Goal: Task Accomplishment & Management: Manage account settings

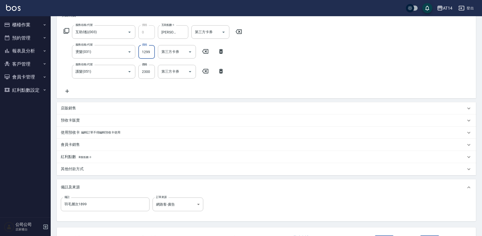
scroll to position [116, 0]
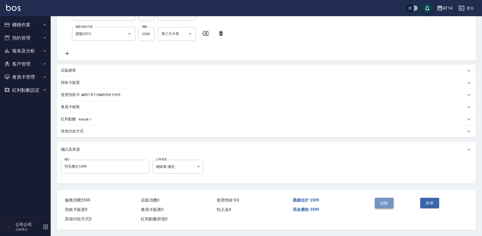
click at [384, 205] on button "結帳" at bounding box center [384, 203] width 19 height 11
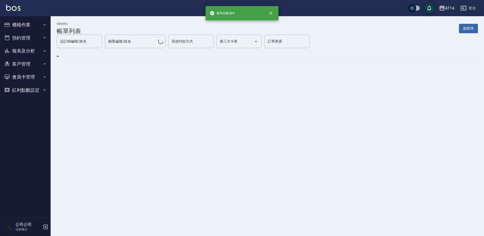
click at [32, 23] on button "櫃檯作業" at bounding box center [25, 24] width 47 height 13
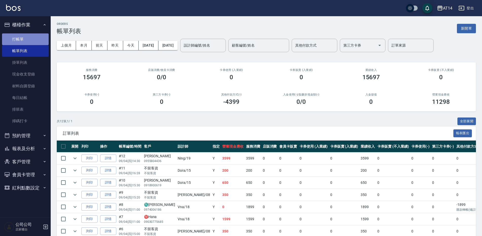
click at [38, 38] on link "打帳單" at bounding box center [25, 39] width 47 height 12
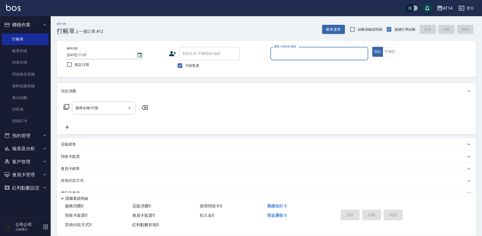
click at [165, 71] on div "Key In 打帳單 上一筆訂單:#12 帳單速查 結帳前確認明細 連續打單結帳 掛單 結帳 明細 帳單日期 2025/09/04 17:37 鎖定日期 顧客…" at bounding box center [266, 131] width 431 height 231
click at [178, 63] on input "不留客資" at bounding box center [179, 65] width 11 height 11
checkbox input "false"
click at [218, 51] on div "顧客姓名/手機號碼/編號 顧客姓名/手機號碼/編號" at bounding box center [209, 53] width 61 height 13
click at [222, 56] on input "顧客姓名/手機號碼/編號" at bounding box center [205, 53] width 49 height 9
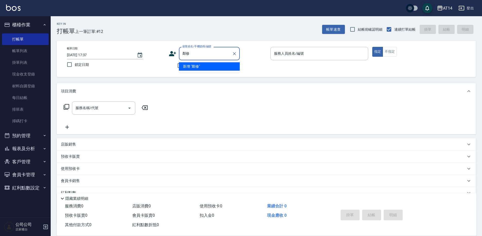
type input "鄰"
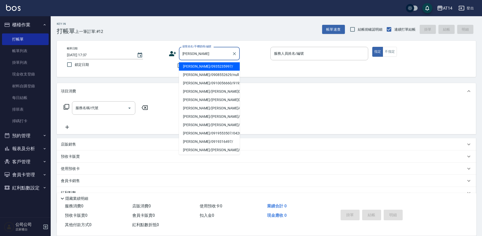
click at [224, 64] on li "林秀真/0935235997/" at bounding box center [209, 66] width 61 height 8
type input "林秀真/0935235997/"
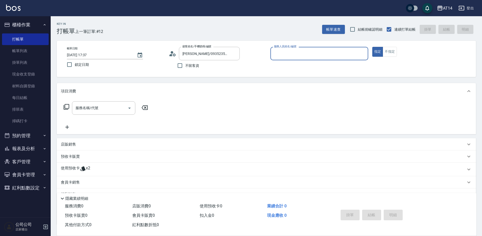
click at [305, 56] on input "服務人員姓名/編號" at bounding box center [318, 53] width 93 height 9
type input "Dora-15"
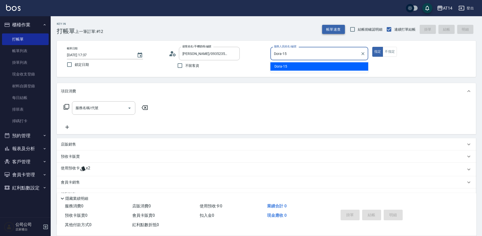
type button "true"
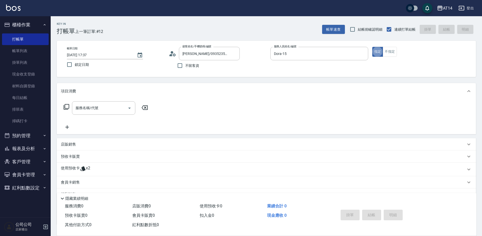
click at [92, 171] on div "使用預收卡 x2" at bounding box center [263, 170] width 405 height 8
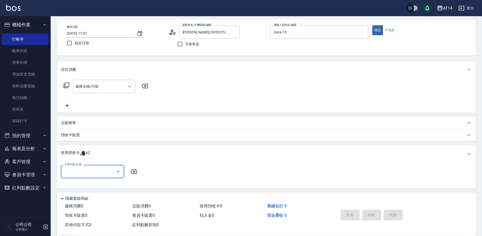
scroll to position [51, 0]
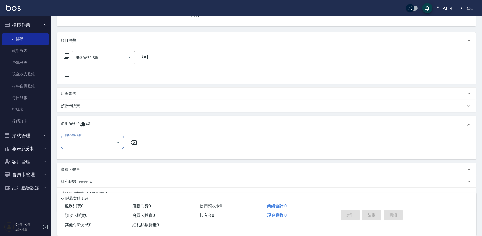
click at [103, 146] on input "卡券代號/名稱" at bounding box center [88, 142] width 51 height 9
click at [108, 156] on div "洗髮卡 剩餘2張" at bounding box center [92, 155] width 63 height 8
type input "洗髮卡"
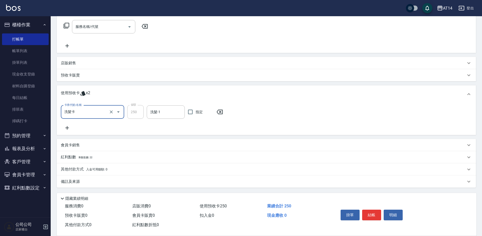
scroll to position [82, 0]
click at [116, 184] on div "備註及來源" at bounding box center [266, 181] width 419 height 12
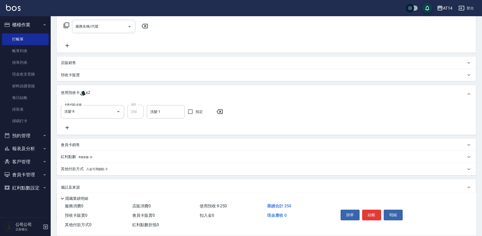
scroll to position [116, 0]
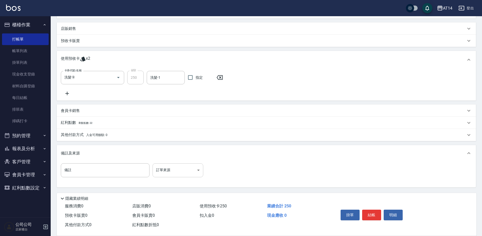
click at [163, 174] on body "AT14 登出 櫃檯作業 打帳單 帳單列表 掛單列表 現金收支登錄 材料自購登錄 每日結帳 排班表 掃碼打卡 預約管理 預約管理 單日預約紀錄 單週預約紀錄 …" at bounding box center [241, 60] width 482 height 352
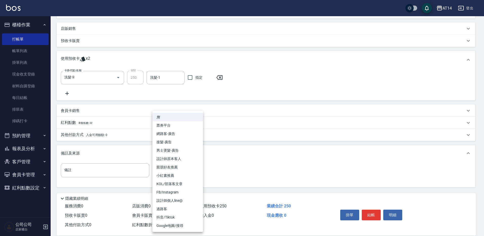
click at [192, 160] on li "設計師原本客人" at bounding box center [177, 159] width 51 height 8
type input "設計師原本客人"
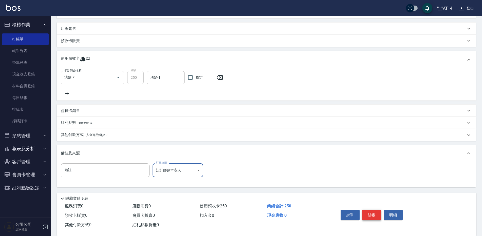
click at [371, 215] on button "結帳" at bounding box center [371, 215] width 19 height 11
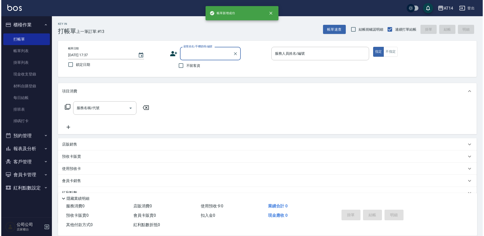
scroll to position [0, 0]
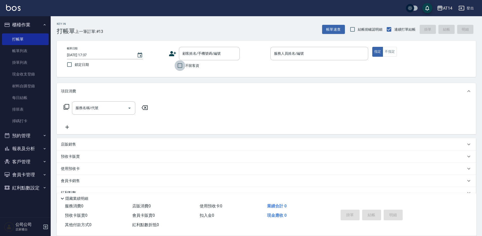
click at [182, 65] on input "不留客資" at bounding box center [179, 65] width 11 height 11
checkbox input "true"
click at [331, 56] on input "服務人員姓名/編號" at bounding box center [318, 53] width 93 height 9
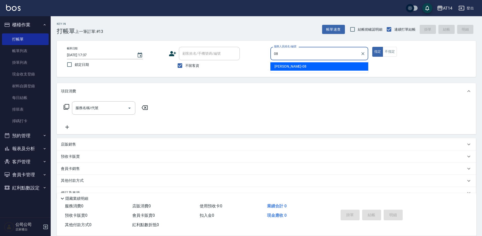
type input "James-08"
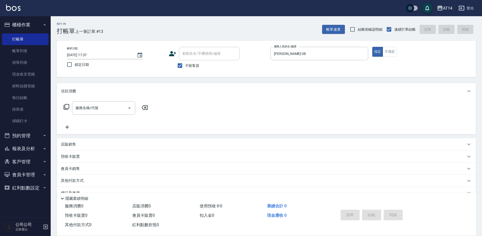
click at [114, 97] on div "項目消費" at bounding box center [266, 91] width 419 height 16
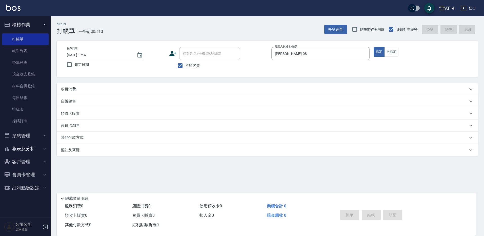
click at [119, 88] on div "項目消費" at bounding box center [264, 89] width 407 height 5
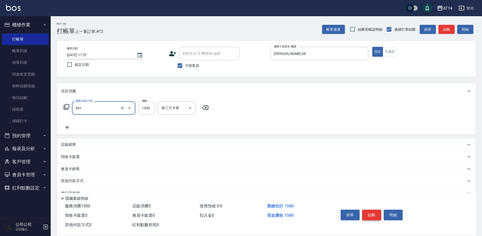
type input "染髮(041)"
click at [374, 213] on button "結帳" at bounding box center [371, 215] width 19 height 11
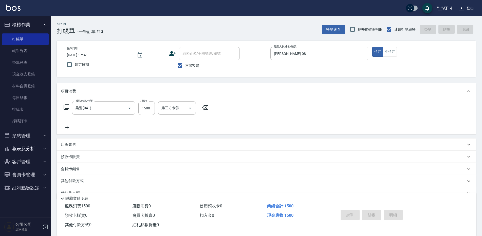
type input "2025/09/04 18:06"
click at [178, 68] on input "不留客資" at bounding box center [179, 65] width 11 height 11
checkbox input "false"
click at [203, 51] on div "顧客姓名/手機號碼/編號 顧客姓名/手機號碼/編號" at bounding box center [209, 53] width 61 height 13
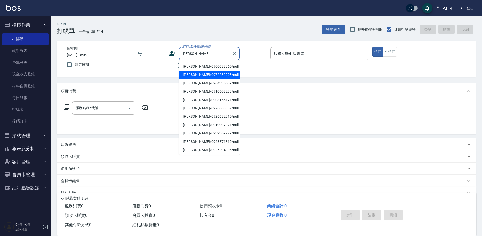
click at [222, 75] on li "蕭淑慧/0972232903/null" at bounding box center [209, 75] width 61 height 8
type input "蕭淑慧/0972232903/null"
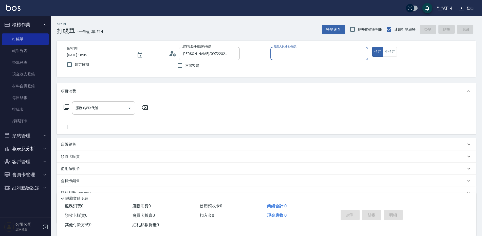
click at [281, 53] on input "服務人員姓名/編號" at bounding box center [318, 53] width 93 height 9
type input "Dora-15"
click at [81, 154] on div "預收卡販賣" at bounding box center [263, 156] width 405 height 5
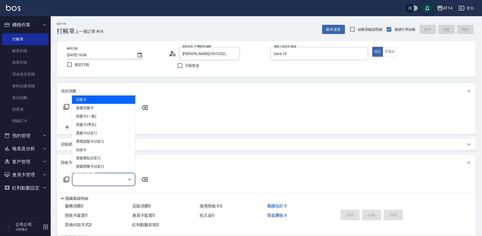
click at [81, 179] on input "卡券名稱/代號" at bounding box center [99, 179] width 51 height 9
click at [88, 102] on span "洗髮卡" at bounding box center [103, 99] width 63 height 8
type input "洗髮卡(01)"
type input "5"
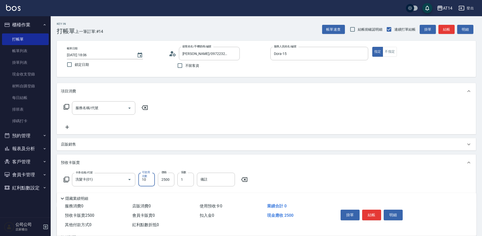
scroll to position [80, 0]
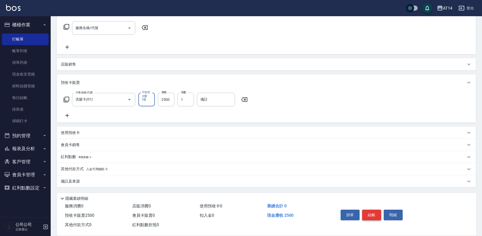
click at [376, 214] on button "結帳" at bounding box center [371, 215] width 19 height 11
type input "2025/09/04 18:11"
type input "0"
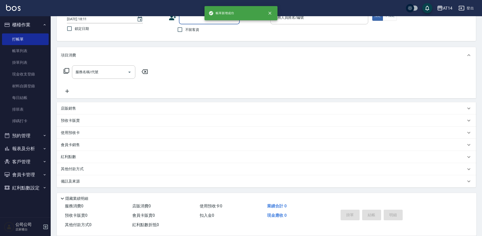
scroll to position [0, 0]
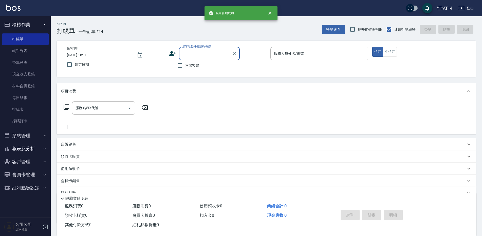
click at [219, 57] on input "顧客姓名/手機號碼/編號" at bounding box center [205, 53] width 49 height 9
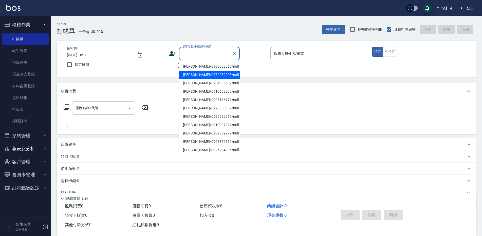
click at [206, 77] on li "蕭淑慧/0972232903/null" at bounding box center [209, 75] width 61 height 8
type input "蕭淑慧/0972232903/null"
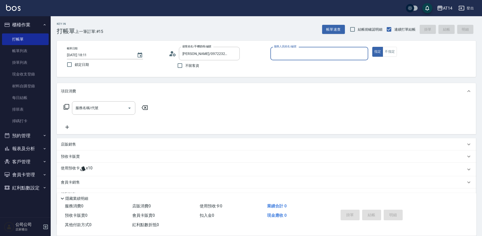
click at [306, 48] on div "服務人員姓名/編號" at bounding box center [319, 53] width 98 height 13
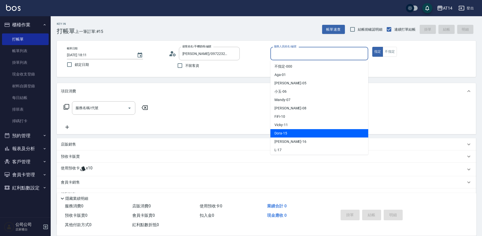
click at [290, 130] on div "Dora -15" at bounding box center [319, 133] width 98 height 8
type input "Dora-15"
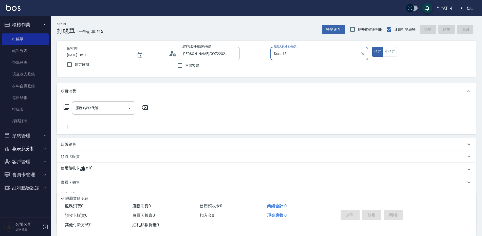
click at [85, 165] on div "使用預收卡 x10" at bounding box center [266, 170] width 419 height 14
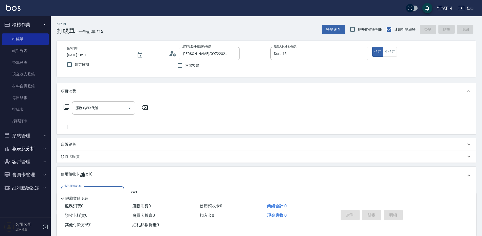
click at [90, 188] on div "卡券代號/名稱" at bounding box center [92, 192] width 63 height 13
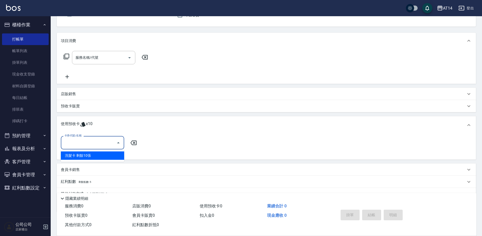
scroll to position [51, 0]
click at [107, 158] on div "洗髮卡 剩餘10張" at bounding box center [92, 155] width 63 height 8
type input "洗髮卡"
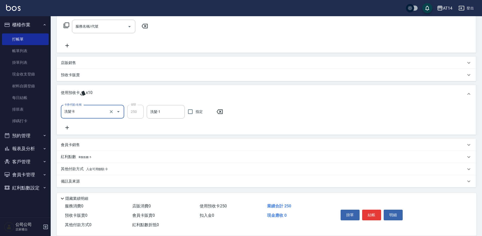
click at [154, 180] on div "備註及來源" at bounding box center [263, 181] width 405 height 5
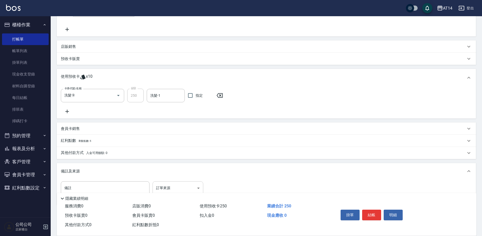
scroll to position [107, 0]
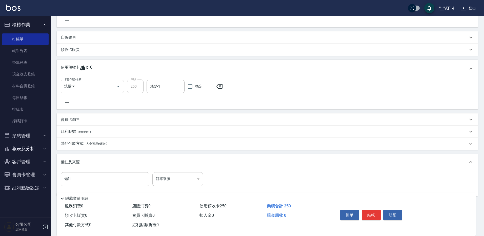
click at [162, 177] on body "AT14 登出 櫃檯作業 打帳單 帳單列表 掛單列表 現金收支登錄 材料自購登錄 每日結帳 排班表 掃碼打卡 預約管理 預約管理 單日預約紀錄 單週預約紀錄 …" at bounding box center [242, 69] width 484 height 352
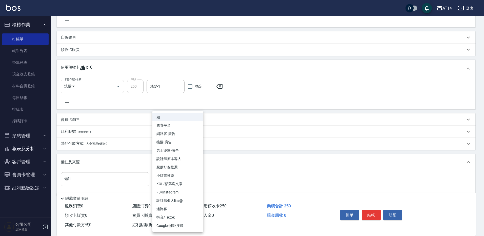
click at [197, 161] on li "設計師原本客人" at bounding box center [177, 159] width 51 height 8
type input "設計師原本客人"
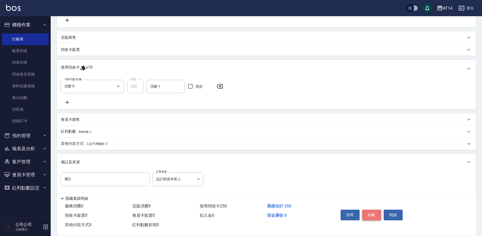
click at [377, 213] on button "結帳" at bounding box center [371, 215] width 19 height 11
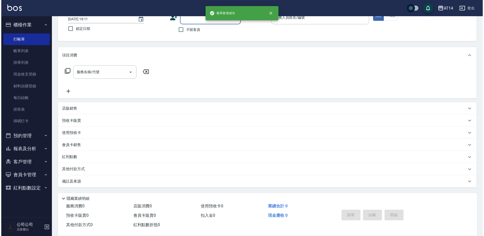
scroll to position [0, 0]
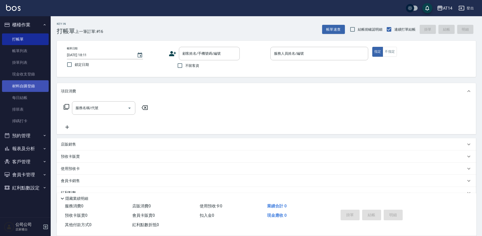
click at [34, 88] on link "材料自購登錄" at bounding box center [25, 86] width 47 height 12
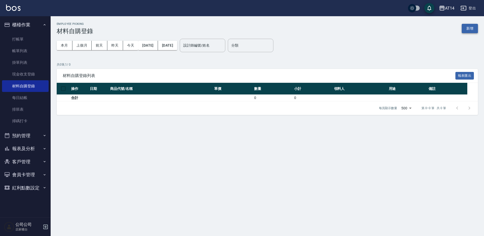
click at [468, 31] on button "新增" at bounding box center [470, 28] width 16 height 9
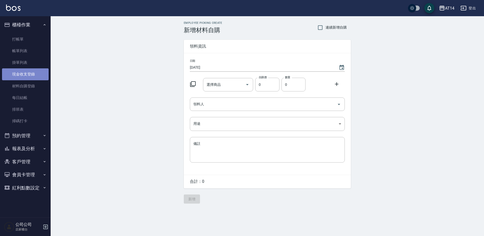
click at [28, 77] on link "現金收支登錄" at bounding box center [25, 74] width 47 height 12
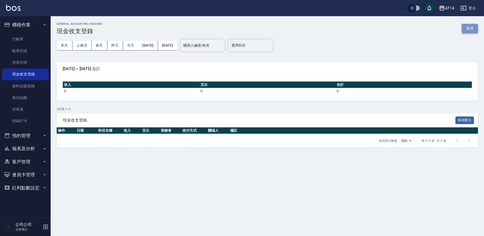
click at [478, 28] on button "新增" at bounding box center [470, 28] width 16 height 9
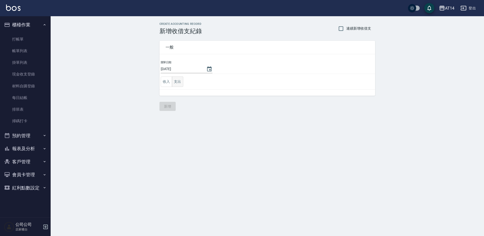
click at [174, 81] on button "支出" at bounding box center [177, 81] width 11 height 10
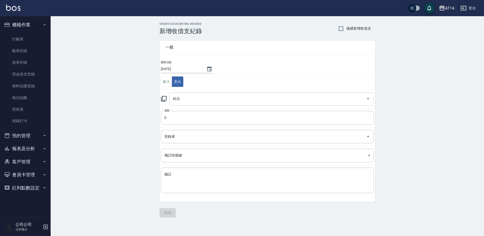
click at [197, 95] on input "科目" at bounding box center [268, 98] width 192 height 9
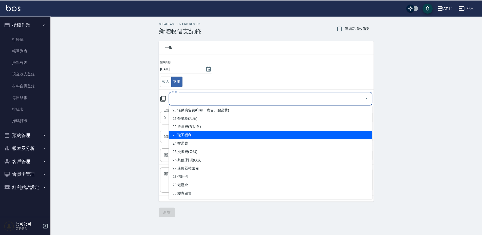
scroll to position [177, 0]
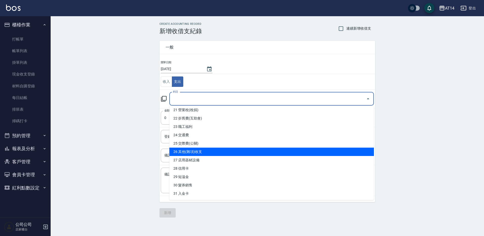
click at [224, 151] on li "26 其他(雜項)收支" at bounding box center [271, 152] width 205 height 8
type input "26 其他(雜項)收支"
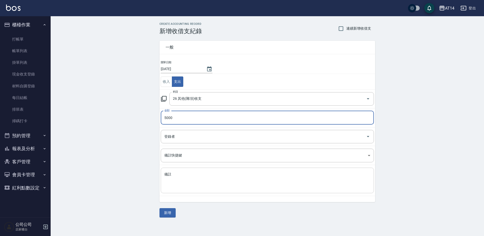
type input "5000"
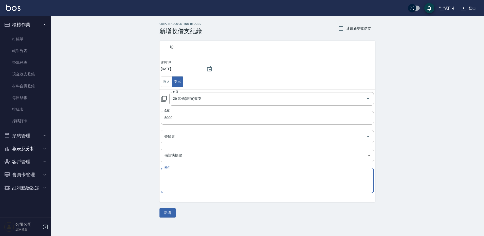
drag, startPoint x: 201, startPoint y: 173, endPoint x: 203, endPoint y: 168, distance: 4.8
click at [202, 172] on textarea "備註" at bounding box center [267, 180] width 206 height 17
type textarea "e"
type textarea "櫃~普渡拜拜支出5000元"
click at [162, 212] on button "新增" at bounding box center [168, 212] width 16 height 9
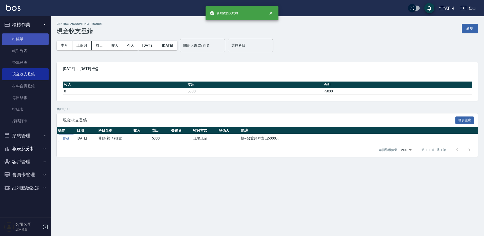
click at [38, 37] on link "打帳單" at bounding box center [25, 39] width 47 height 12
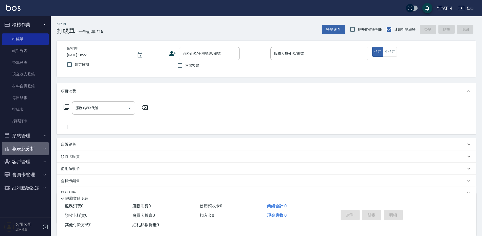
click at [32, 150] on button "報表及分析" at bounding box center [25, 148] width 47 height 13
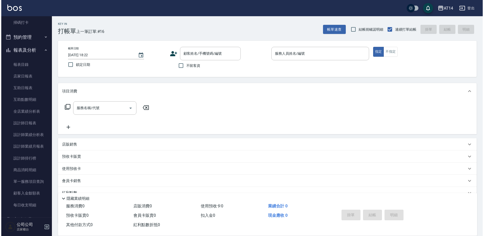
scroll to position [127, 0]
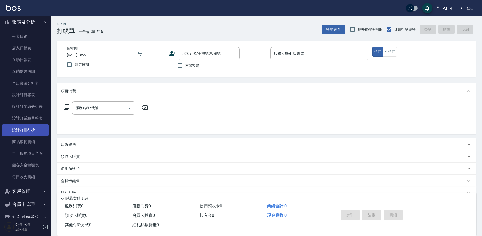
click at [28, 130] on link "設計師排行榜" at bounding box center [25, 130] width 47 height 12
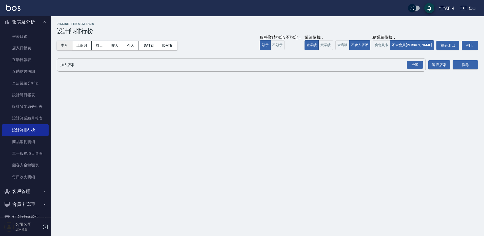
click at [61, 46] on button "本月" at bounding box center [65, 45] width 16 height 9
click at [416, 62] on div "全選" at bounding box center [415, 65] width 16 height 8
click at [467, 66] on button "搜尋" at bounding box center [465, 65] width 25 height 9
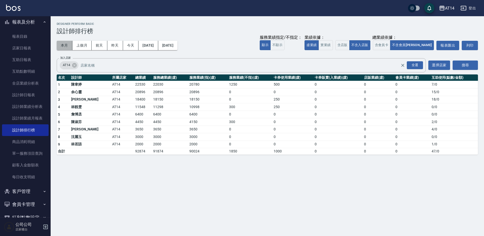
click at [66, 44] on button "本月" at bounding box center [65, 45] width 16 height 9
click at [32, 40] on link "報表目錄" at bounding box center [25, 37] width 47 height 12
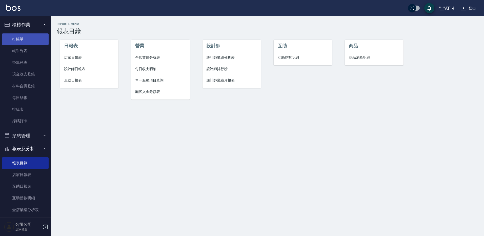
click at [33, 42] on link "打帳單" at bounding box center [25, 39] width 47 height 12
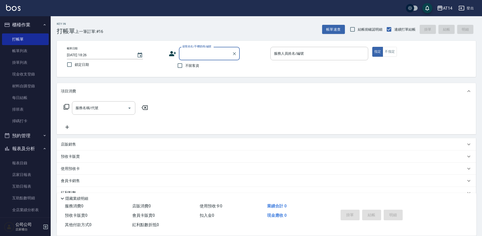
drag, startPoint x: 205, startPoint y: 70, endPoint x: 193, endPoint y: 68, distance: 12.1
click at [204, 69] on div "不留客資" at bounding box center [204, 65] width 71 height 11
click at [191, 68] on span "不留客資" at bounding box center [192, 65] width 14 height 5
click at [185, 68] on input "不留客資" at bounding box center [179, 65] width 11 height 11
checkbox input "true"
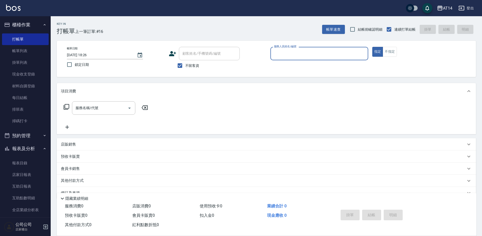
click at [274, 52] on input "服務人員姓名/編號" at bounding box center [318, 53] width 93 height 9
type input "[PERSON_NAME]-08"
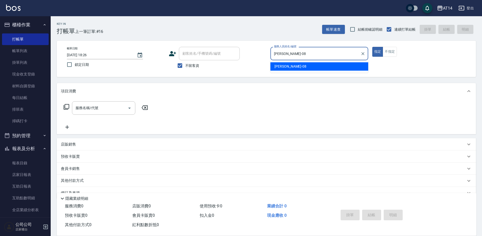
type button "true"
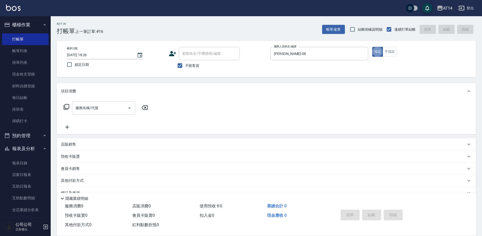
click at [113, 102] on div "服務名稱/代號" at bounding box center [103, 107] width 63 height 13
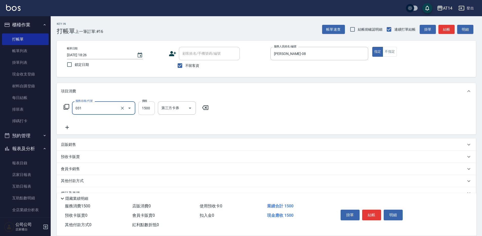
type input "燙髮(031)"
click at [149, 111] on input "1500" at bounding box center [146, 108] width 16 height 14
type input "2000"
click at [378, 210] on button "結帳" at bounding box center [371, 215] width 19 height 11
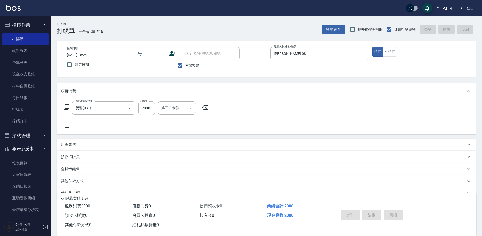
type input "2025/09/04 18:29"
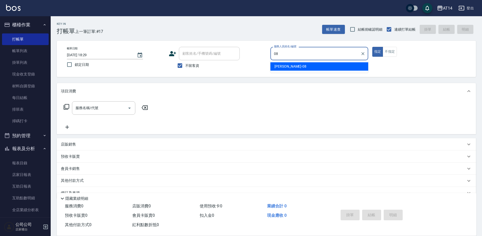
type input "[PERSON_NAME]-08"
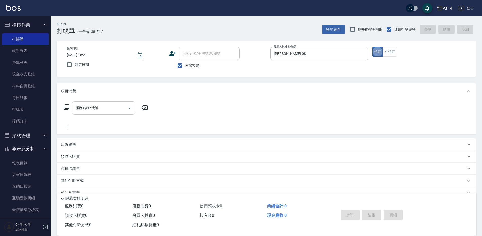
click at [99, 109] on input "服務名稱/代號" at bounding box center [99, 108] width 51 height 9
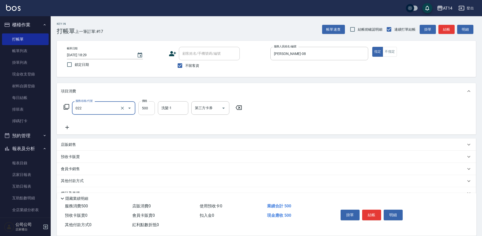
type input "洗髮+剪髮(022)"
click at [144, 111] on input "500" at bounding box center [146, 108] width 16 height 14
type input "550"
click at [374, 180] on div "其他付款方式" at bounding box center [263, 181] width 405 height 6
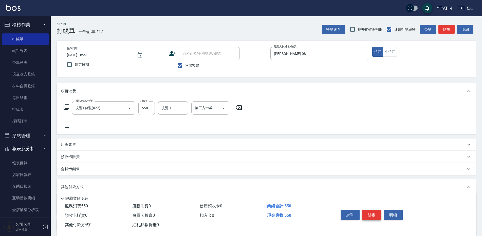
click at [371, 210] on button "結帳" at bounding box center [371, 215] width 19 height 11
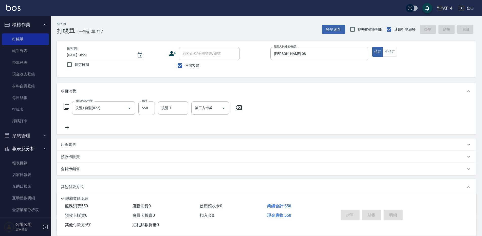
type input "2025/09/04 18:59"
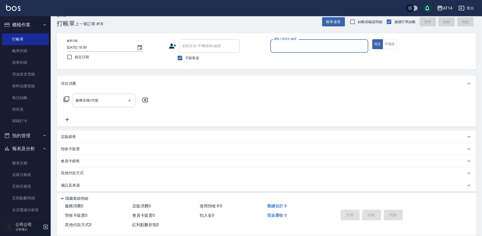
scroll to position [12, 0]
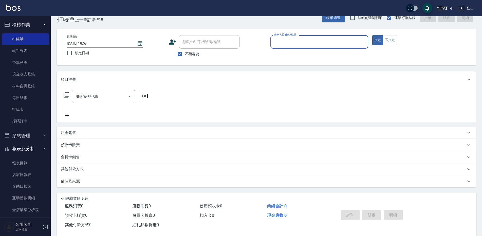
click at [82, 167] on p "其他付款方式" at bounding box center [73, 169] width 25 height 6
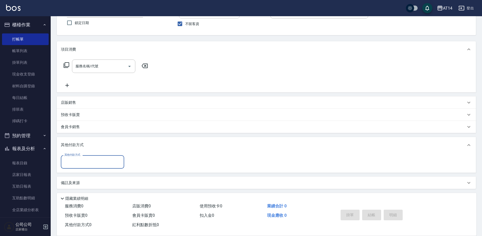
scroll to position [43, 0]
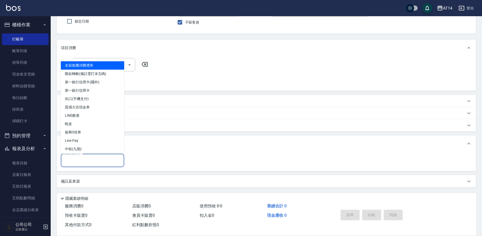
click at [94, 162] on input "其他付款方式" at bounding box center [92, 160] width 59 height 9
click at [80, 76] on span "匯款轉帳(備註需打末五碼)" at bounding box center [92, 74] width 63 height 8
type input "匯款轉帳(備註需打末五碼)"
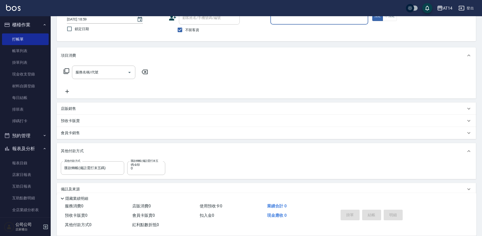
scroll to position [44, 0]
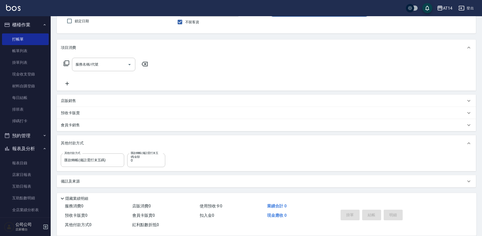
click at [82, 182] on div "備註及來源" at bounding box center [263, 181] width 405 height 5
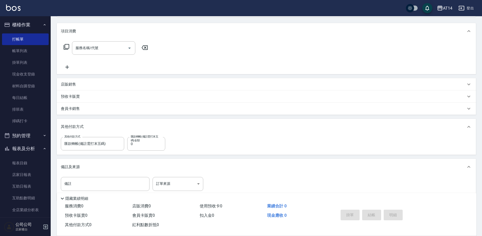
scroll to position [69, 0]
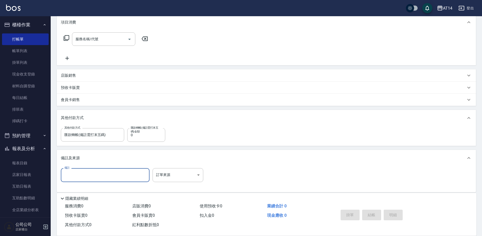
click at [97, 171] on input "備註" at bounding box center [105, 175] width 89 height 14
type input "6"
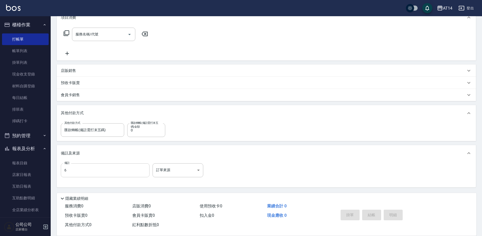
type input "67051"
click at [90, 172] on input "6" at bounding box center [105, 170] width 89 height 14
type input "67"
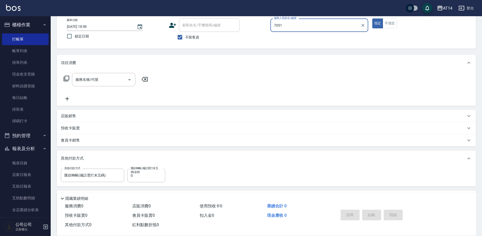
scroll to position [51, 0]
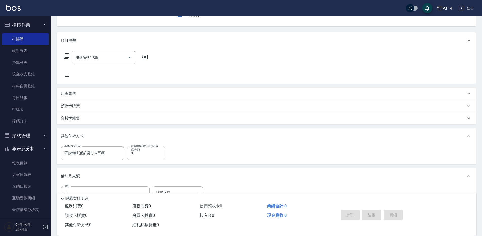
type input "7051"
drag, startPoint x: 134, startPoint y: 153, endPoint x: 126, endPoint y: 156, distance: 8.0
click at [126, 156] on div "其他付款方式 匯款轉帳(備註需打末五碼) 其他付款方式 匯款轉帳(備註需打末五碼)金額 0 匯款轉帳(備註需打末五碼)金額" at bounding box center [114, 153] width 107 height 14
type input "3"
type input "0"
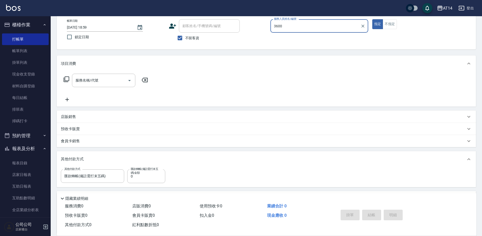
scroll to position [0, 0]
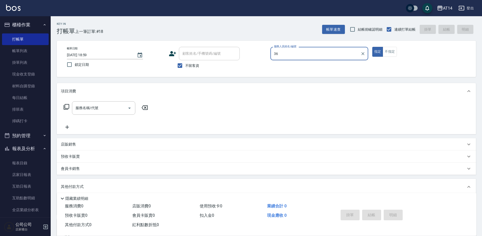
type input "3"
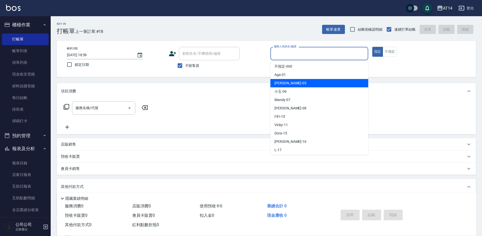
click at [280, 84] on span "Patty -05" at bounding box center [290, 83] width 32 height 5
type input "Patty-05"
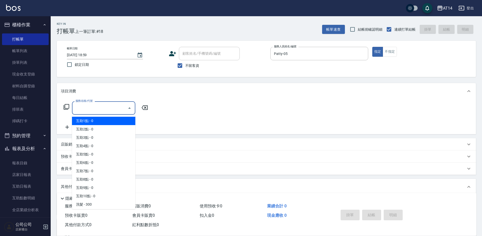
click at [89, 110] on input "服務名稱/代號" at bounding box center [99, 108] width 51 height 9
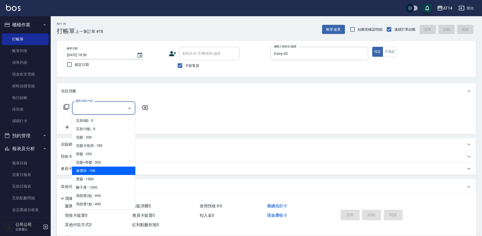
scroll to position [76, 0]
click at [97, 170] on span "燙髮 - 1500" at bounding box center [103, 170] width 63 height 8
type input "燙髮(031)"
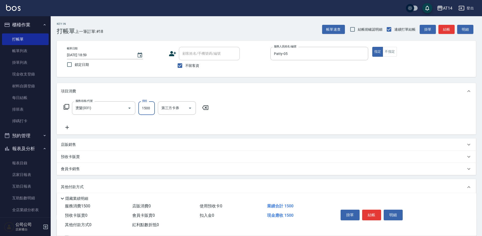
click at [149, 105] on input "1500" at bounding box center [146, 108] width 16 height 14
type input "3600"
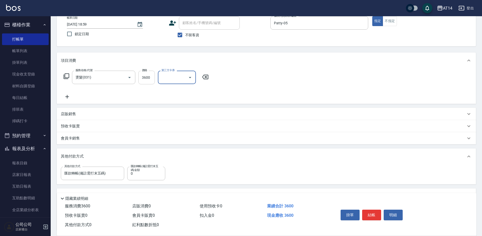
scroll to position [74, 0]
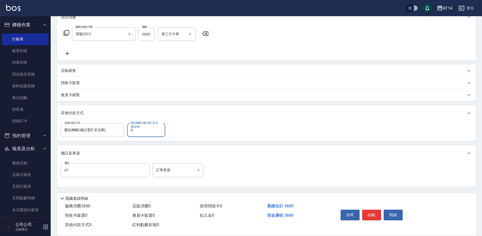
drag, startPoint x: 136, startPoint y: 130, endPoint x: 128, endPoint y: 132, distance: 8.2
click at [128, 132] on input "0" at bounding box center [146, 130] width 38 height 14
type input "3600"
click at [94, 172] on input "67" at bounding box center [105, 170] width 89 height 14
click at [63, 170] on input "67051" at bounding box center [105, 170] width 89 height 14
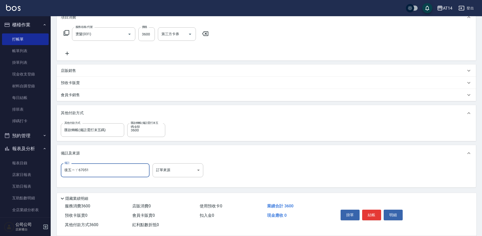
type input "後五碼67051"
click at [109, 173] on input "後五碼67051" at bounding box center [105, 170] width 89 height 14
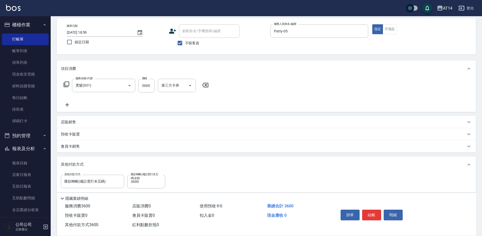
scroll to position [25, 0]
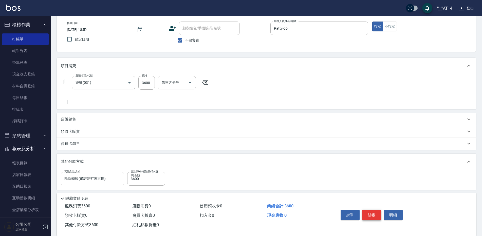
click at [366, 213] on button "結帳" at bounding box center [371, 215] width 19 height 11
type input "2025/09/04 19:21"
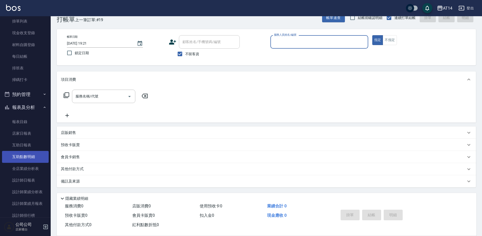
scroll to position [51, 0]
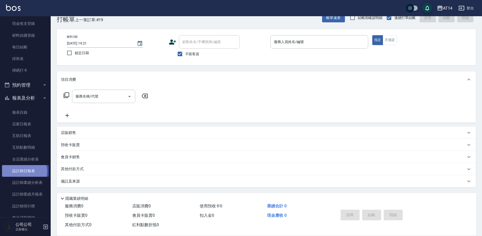
click at [21, 171] on link "設計師日報表" at bounding box center [25, 171] width 47 height 12
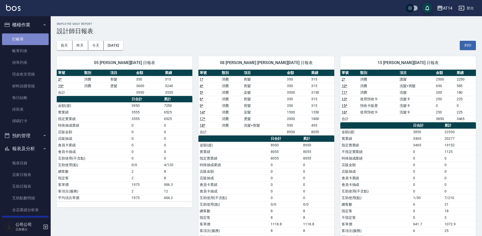
click at [26, 39] on link "打帳單" at bounding box center [25, 39] width 47 height 12
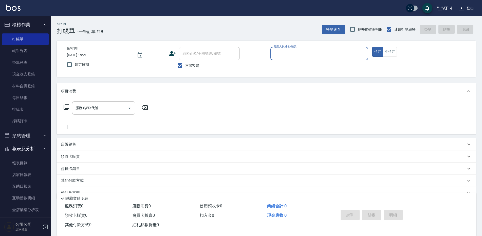
click at [28, 137] on button "預約管理" at bounding box center [25, 135] width 47 height 13
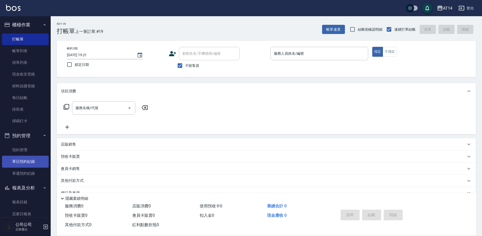
click at [29, 165] on link "單日預約紀錄" at bounding box center [25, 162] width 47 height 12
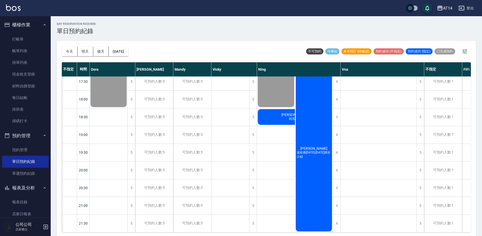
scroll to position [238, 0]
click at [286, 113] on div "蘇安怡 回流客護" at bounding box center [295, 116] width 76 height 17
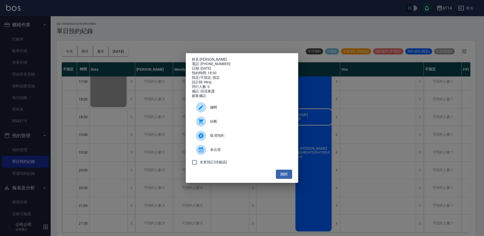
click at [216, 123] on span "結帳" at bounding box center [249, 121] width 78 height 5
click at [287, 176] on button "關閉" at bounding box center [284, 174] width 16 height 9
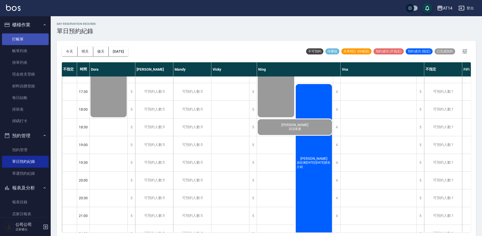
scroll to position [213, 0]
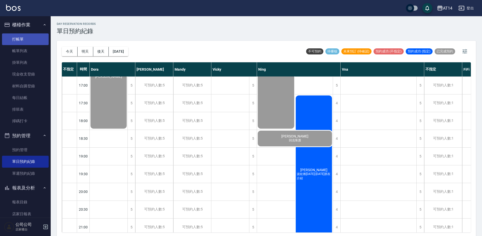
click at [8, 38] on link "打帳單" at bounding box center [25, 39] width 47 height 12
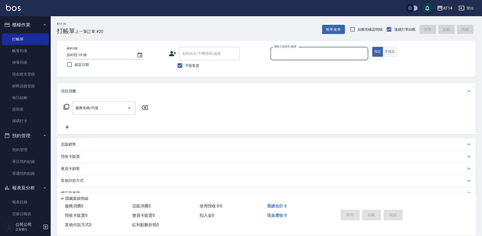
click at [388, 52] on button "不指定" at bounding box center [389, 52] width 14 height 10
click at [308, 58] on div "服務人員姓名/編號 服務人員姓名/編號" at bounding box center [319, 56] width 98 height 19
click at [334, 56] on input "服務人員姓名/編號" at bounding box center [318, 53] width 93 height 9
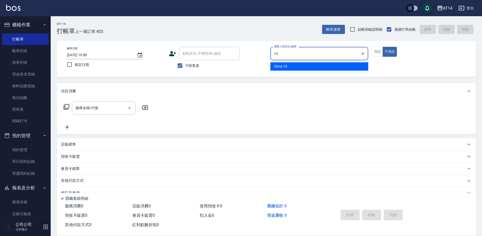
type input "Dora-15"
type button "false"
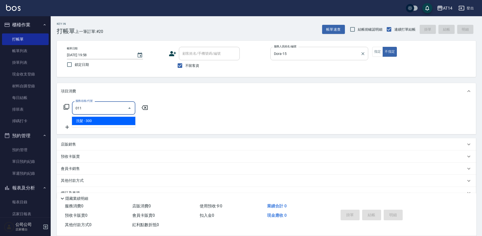
type input "洗髮(011)"
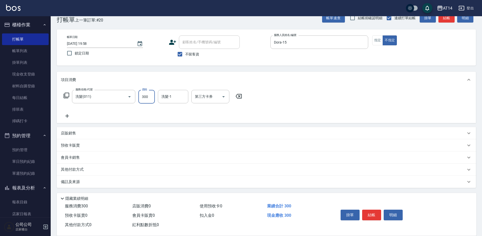
scroll to position [12, 0]
click at [369, 214] on button "結帳" at bounding box center [371, 215] width 19 height 11
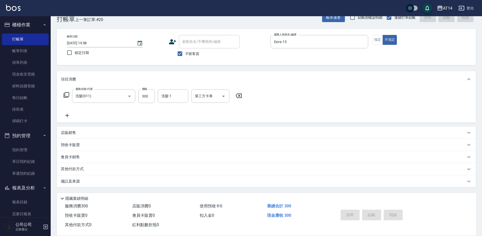
type input "2025/09/04 20:04"
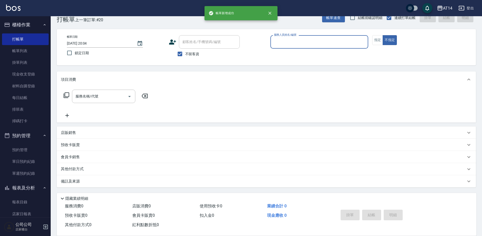
scroll to position [12, 0]
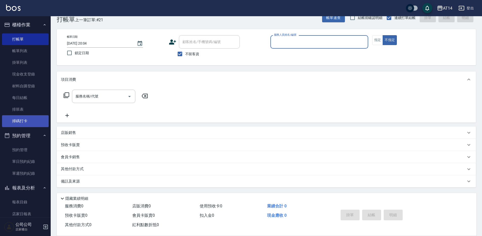
click at [11, 124] on link "掃碼打卡" at bounding box center [25, 121] width 47 height 12
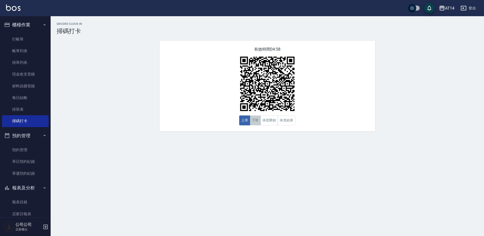
click at [256, 121] on button "下班" at bounding box center [255, 120] width 11 height 10
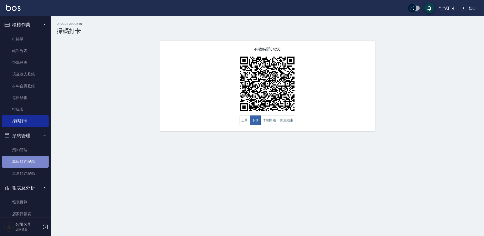
click at [28, 159] on link "單日預約紀錄" at bounding box center [25, 162] width 47 height 12
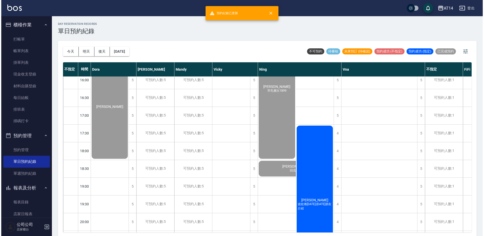
scroll to position [228, 0]
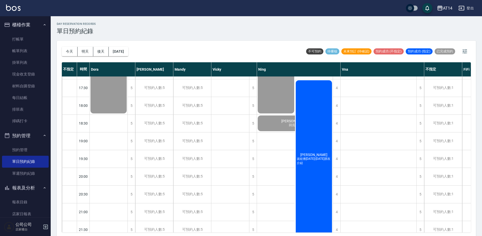
click at [311, 122] on div "倪瑞恩 波紋捲1299-1899朋友介紹" at bounding box center [314, 159] width 38 height 159
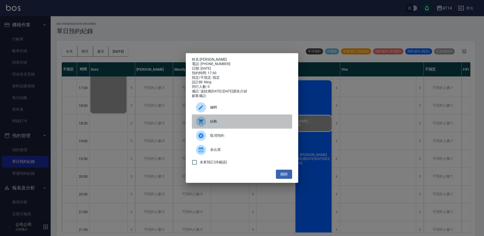
click at [233, 120] on div "結帳" at bounding box center [242, 121] width 100 height 14
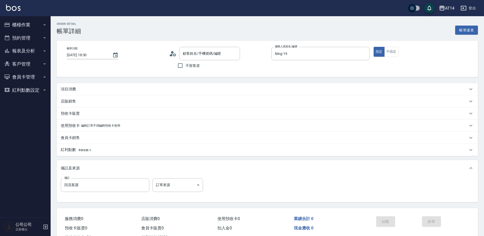
type input "[DATE] 18:30"
type input "Ning-19"
type input "回流客護"
click at [176, 86] on div "項目消費" at bounding box center [266, 89] width 419 height 12
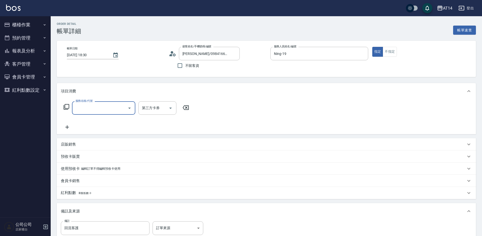
type input "[PERSON_NAME]/0984166969/null"
click at [103, 114] on div "服務名稱/代號" at bounding box center [103, 107] width 63 height 13
click at [103, 109] on input "服務名稱/代號" at bounding box center [99, 108] width 51 height 9
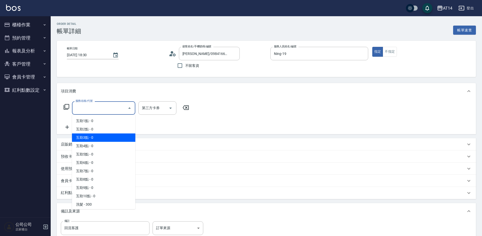
click at [110, 135] on span "互助3點 - 0" at bounding box center [103, 137] width 63 height 8
type input "互助3點(003)"
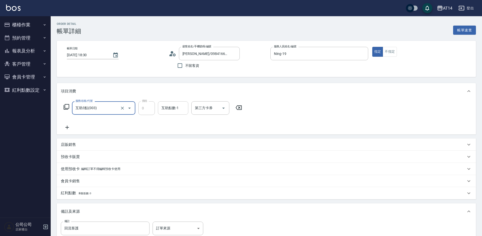
click at [183, 106] on input "互助點數-1" at bounding box center [173, 108] width 26 height 9
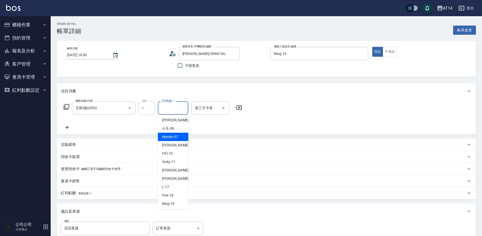
scroll to position [76, 0]
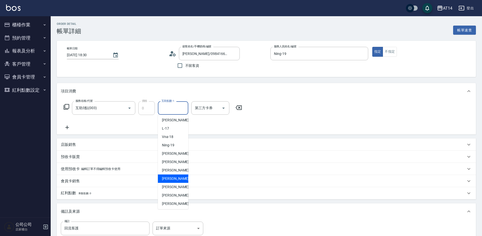
click at [177, 177] on span "[PERSON_NAME] -63" at bounding box center [178, 178] width 32 height 5
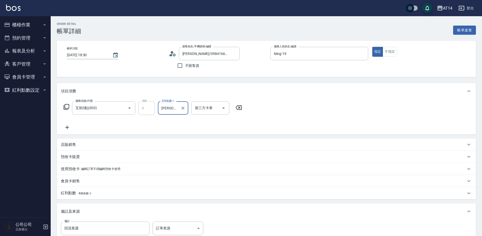
type input "[PERSON_NAME]-63"
click at [69, 127] on icon at bounding box center [67, 127] width 13 height 6
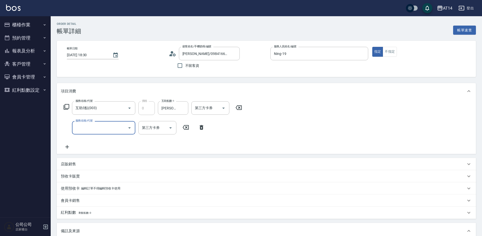
click at [77, 127] on input "服務名稱/代號" at bounding box center [99, 127] width 51 height 9
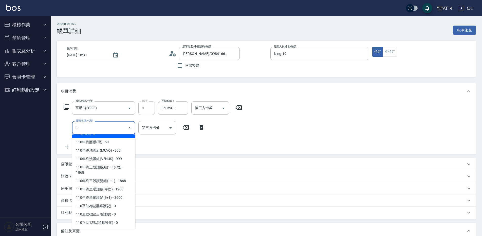
scroll to position [2, 0]
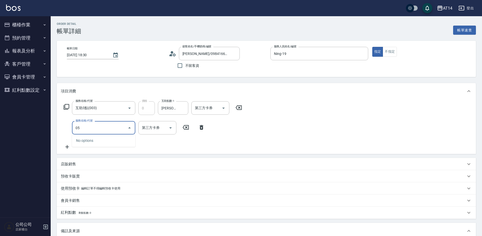
type input "051"
type input "2"
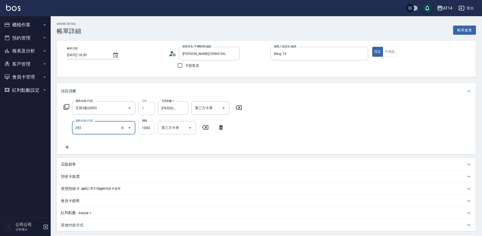
type input "護髮(051)"
click at [141, 125] on input "1000" at bounding box center [146, 128] width 16 height 14
type input "2"
type input "0"
type input "2300"
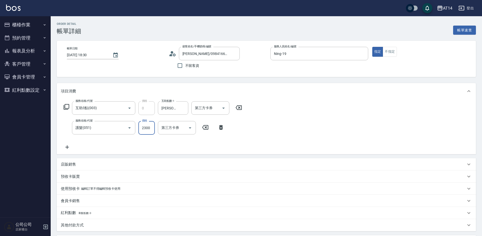
type input "5"
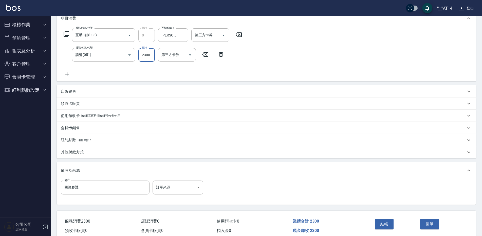
scroll to position [76, 0]
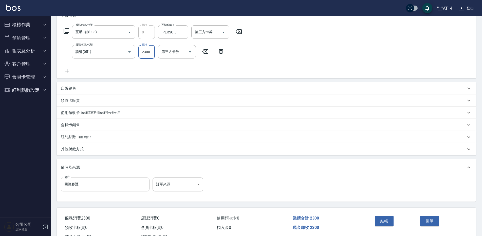
type input "2300"
drag, startPoint x: 128, startPoint y: 183, endPoint x: 8, endPoint y: 190, distance: 119.7
click at [8, 190] on div "AT14 登出 櫃檯作業 打帳單 帳單列表 掛單列表 現金收支登錄 材料自購登錄 每日結帳 排班表 掃碼打卡 預約管理 預約管理 單日預約紀錄 單週預約紀錄 …" at bounding box center [241, 89] width 482 height 330
type input "五碼"
click at [186, 183] on body "AT14 登出 櫃檯作業 打帳單 帳單列表 掛單列表 現金收支登錄 材料自購登錄 每日結帳 排班表 掃碼打卡 預約管理 預約管理 單日預約紀錄 單週預約紀錄 …" at bounding box center [241, 89] width 482 height 330
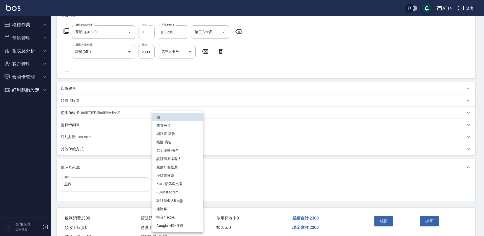
click at [187, 159] on li "設計師原本客人" at bounding box center [177, 159] width 51 height 8
type input "設計師原本客人"
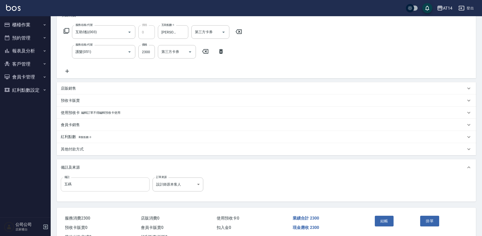
click at [77, 183] on input "五碼" at bounding box center [105, 185] width 89 height 14
type input "五碼73142"
click at [95, 147] on div "其他付款方式" at bounding box center [263, 149] width 405 height 5
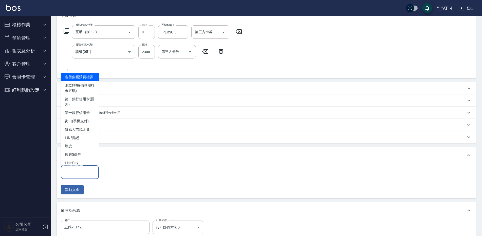
click at [82, 172] on input "其他付款方式" at bounding box center [79, 172] width 33 height 9
click at [74, 94] on span "匯款轉帳(備註需打末五碼)" at bounding box center [80, 88] width 38 height 14
type input "匯款轉帳(備註需打末五碼)"
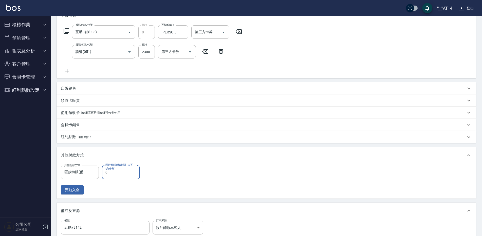
click at [126, 175] on input "0" at bounding box center [121, 172] width 38 height 14
type input "230"
type input "4"
type input "2300"
type input "0"
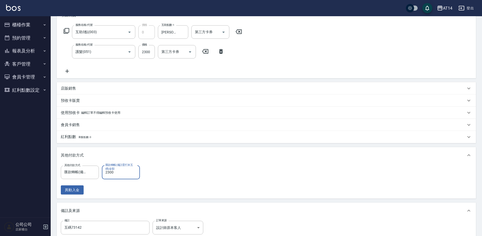
scroll to position [139, 0]
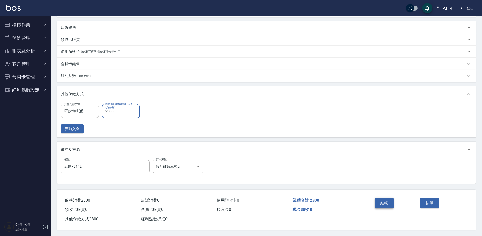
type input "2300"
click at [378, 201] on button "結帳" at bounding box center [384, 203] width 19 height 11
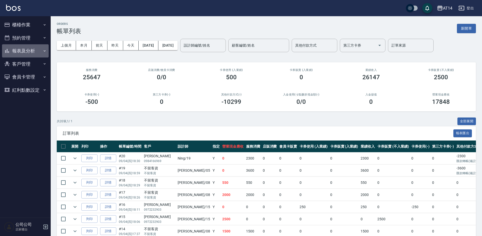
click at [30, 52] on button "報表及分析" at bounding box center [25, 50] width 47 height 13
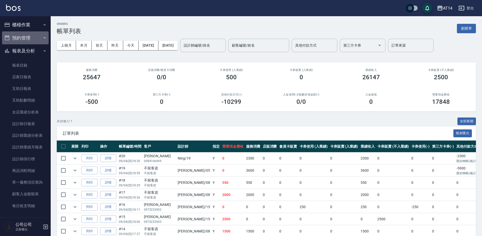
click at [32, 41] on button "預約管理" at bounding box center [25, 37] width 47 height 13
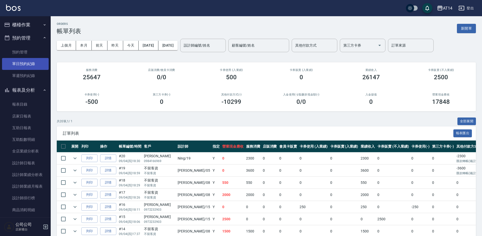
click at [37, 64] on link "單日預約紀錄" at bounding box center [25, 64] width 47 height 12
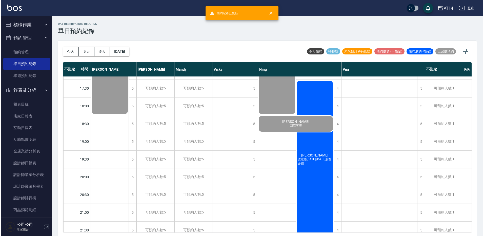
scroll to position [228, 0]
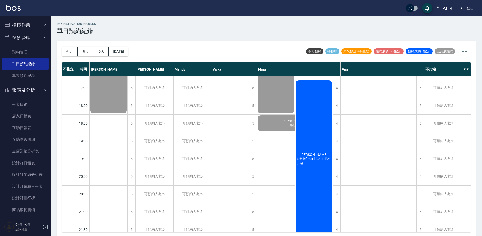
click at [319, 173] on div "倪瑞恩 波紋捲1299-1899朋友介紹" at bounding box center [314, 159] width 38 height 159
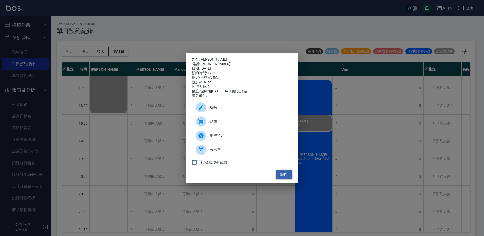
click at [285, 175] on button "關閉" at bounding box center [284, 174] width 16 height 9
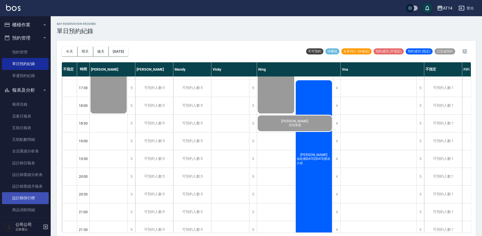
click at [37, 193] on link "設計師排行榜" at bounding box center [25, 198] width 47 height 12
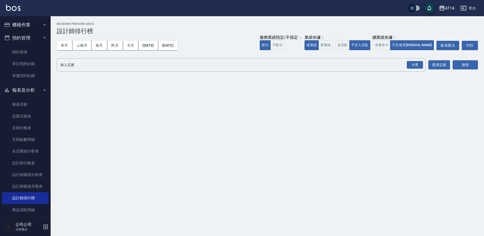
click at [65, 40] on div "本月 上個月 前天 昨天 今天 2025/09/01 2025/09/04 服務業績指定/不指定： 顯示 不顯示 業績依據： 虛業績 實業績 總業績依據： 含…" at bounding box center [267, 46] width 421 height 22
click at [66, 44] on button "本月" at bounding box center [65, 45] width 16 height 9
click at [411, 66] on div "全選" at bounding box center [415, 65] width 16 height 8
click at [462, 65] on button "搜尋" at bounding box center [465, 65] width 25 height 9
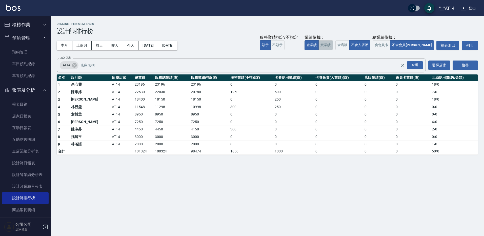
click at [333, 45] on button "實業績" at bounding box center [326, 45] width 14 height 10
click at [319, 46] on button "虛業績" at bounding box center [312, 45] width 14 height 10
click at [333, 46] on button "實業績" at bounding box center [326, 45] width 14 height 10
click at [319, 45] on button "虛業績" at bounding box center [312, 45] width 14 height 10
click at [333, 45] on button "實業績" at bounding box center [326, 45] width 14 height 10
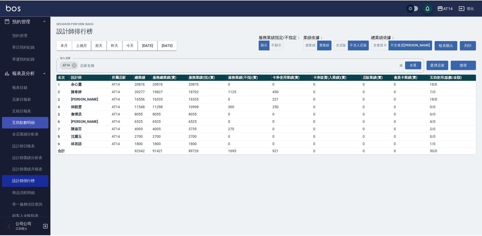
scroll to position [25, 0]
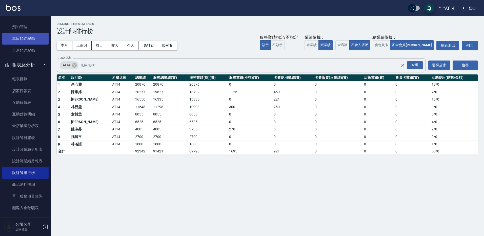
click at [28, 35] on link "單日預約紀錄" at bounding box center [25, 39] width 47 height 12
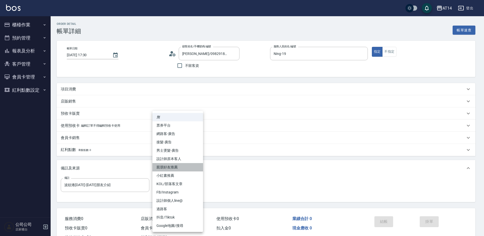
click at [181, 167] on li "親朋好友推薦" at bounding box center [177, 167] width 51 height 8
type input "親朋好友推薦"
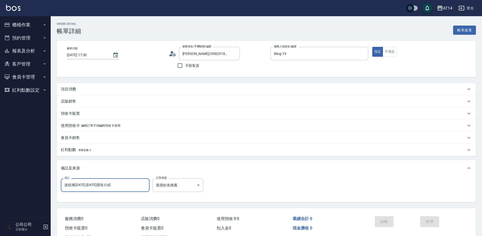
drag, startPoint x: 126, startPoint y: 188, endPoint x: -1, endPoint y: 186, distance: 127.1
click at [0, 186] on html "AT14 登出 櫃檯作業 打帳單 帳單列表 掛單列表 現金收支登錄 材料自購登錄 每日結帳 排班表 掃碼打卡 預約管理 預約管理 單日預約紀錄 單週預約紀錄 …" at bounding box center [241, 127] width 482 height 254
type input "五碼"
click at [112, 92] on div "項目消費" at bounding box center [266, 89] width 419 height 12
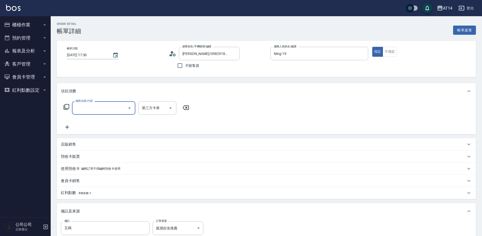
click at [101, 112] on input "服務名稱/代號" at bounding box center [99, 108] width 51 height 9
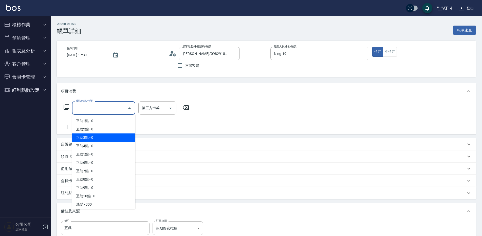
click at [104, 135] on span "互助3點 - 0" at bounding box center [103, 137] width 63 height 8
type input "互助3點(003)"
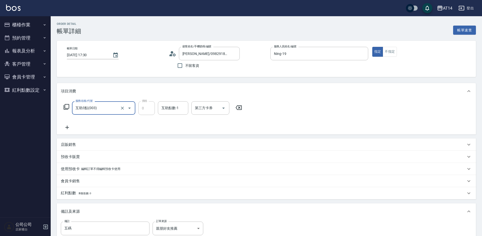
click at [166, 107] on div "互助點數-1 互助點數-1" at bounding box center [173, 107] width 30 height 13
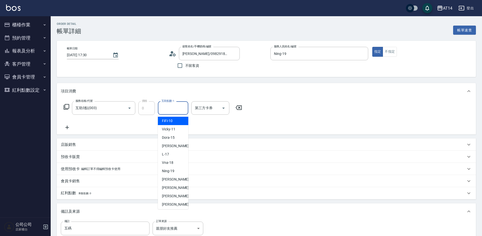
scroll to position [76, 0]
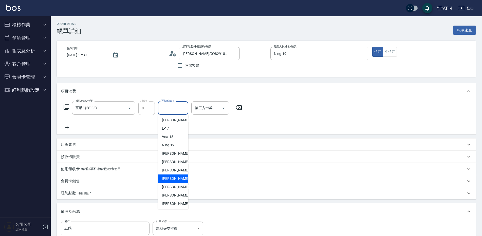
click at [178, 177] on div "[PERSON_NAME] -63" at bounding box center [173, 178] width 30 height 8
type input "[PERSON_NAME]-63"
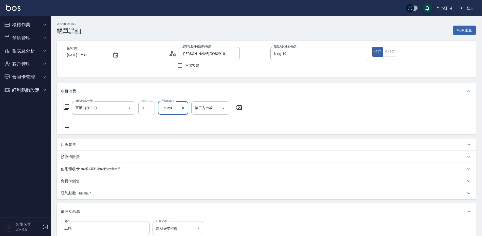
click at [69, 129] on icon at bounding box center [67, 127] width 13 height 6
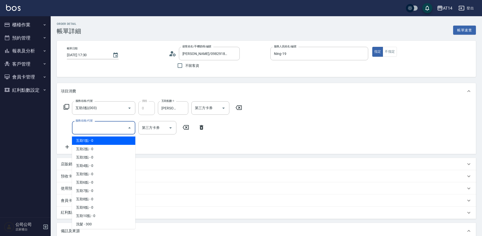
click at [81, 129] on input "服務名稱/代號" at bounding box center [99, 127] width 51 height 9
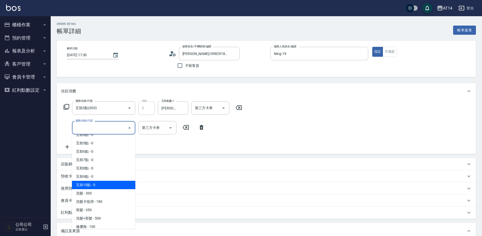
scroll to position [51, 0]
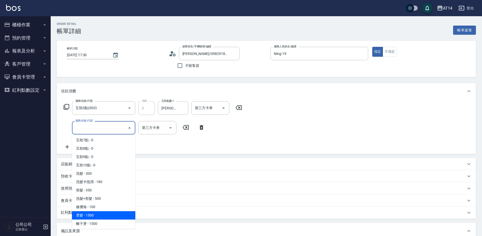
click at [107, 212] on span "燙髮 - 1500" at bounding box center [103, 215] width 63 height 8
type input "3"
type input "燙髮(031)"
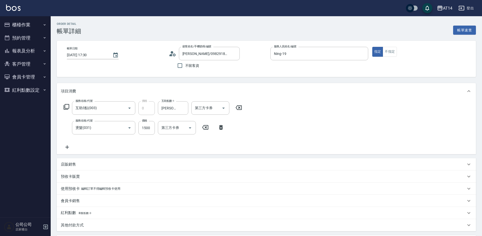
click at [67, 146] on icon at bounding box center [67, 147] width 13 height 6
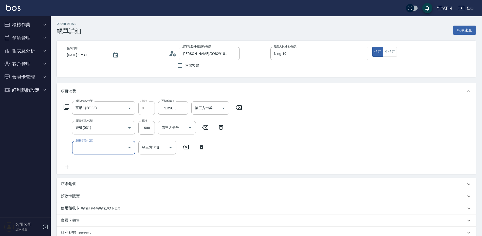
click at [77, 146] on input "服務名稱/代號" at bounding box center [99, 147] width 51 height 9
type input "051"
type input "5"
type input "護髮(051)"
click at [149, 146] on input "1000" at bounding box center [146, 148] width 16 height 14
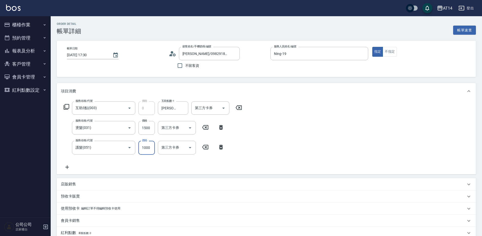
type input "1"
type input "3"
type input "1800"
type input "7"
type input "1800"
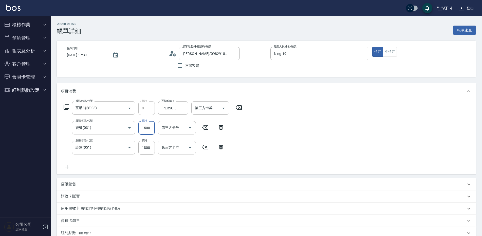
click at [142, 131] on input "1500" at bounding box center [146, 128] width 16 height 14
type input "1"
type input "4"
type input "1899"
type input "7"
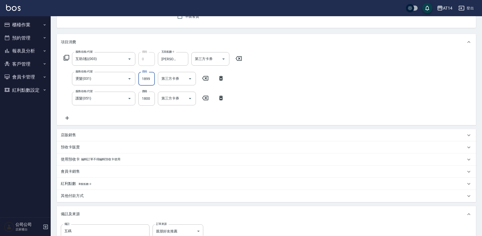
scroll to position [76, 0]
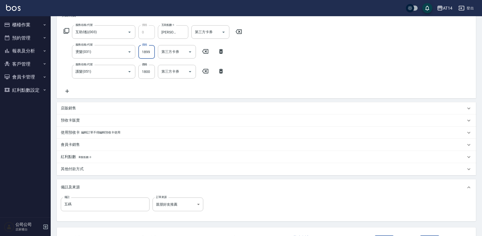
type input "1899"
click at [85, 166] on div "其他付款方式" at bounding box center [266, 169] width 419 height 12
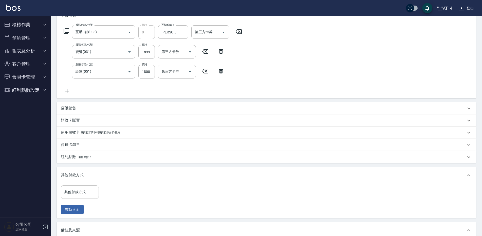
click at [83, 188] on input "其他付款方式" at bounding box center [79, 192] width 33 height 9
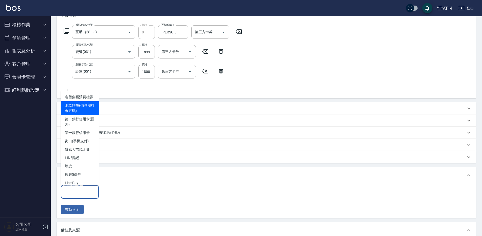
click at [69, 115] on span "匯款轉帳(備註需打末五碼)" at bounding box center [80, 108] width 38 height 14
type input "匯款轉帳(備註需打末五碼)"
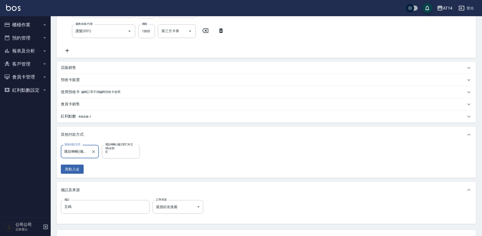
scroll to position [127, 0]
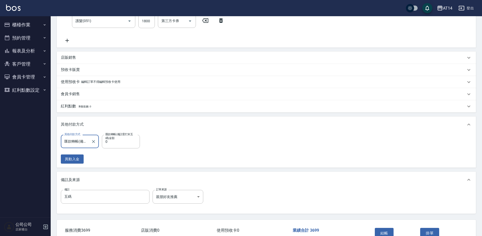
click at [119, 140] on label "匯款轉帳(備註需打末五碼)金額" at bounding box center [119, 136] width 29 height 8
click at [119, 140] on input "0" at bounding box center [121, 142] width 38 height 14
type input "3699"
type input "0"
type input "3699"
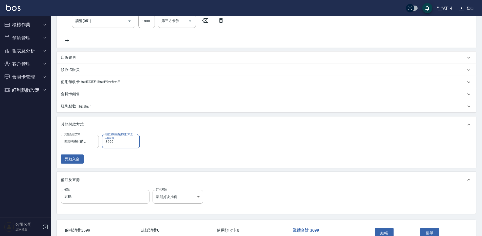
click at [109, 201] on input "五碼" at bounding box center [105, 197] width 89 height 14
click at [113, 200] on input "五碼" at bounding box center [105, 197] width 89 height 14
type input "五碼72352"
click at [386, 231] on button "結帳" at bounding box center [384, 233] width 19 height 11
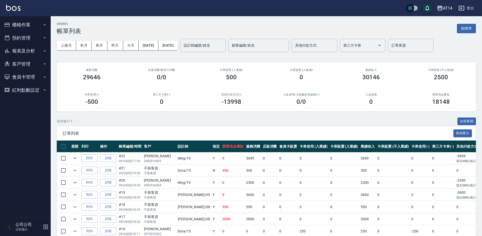
click at [24, 53] on button "報表及分析" at bounding box center [25, 50] width 47 height 13
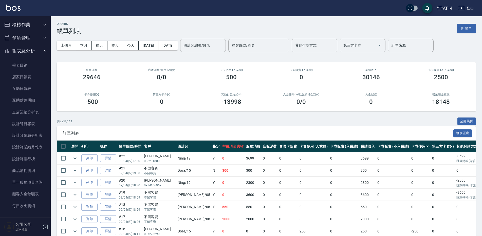
click at [31, 39] on button "預約管理" at bounding box center [25, 37] width 47 height 13
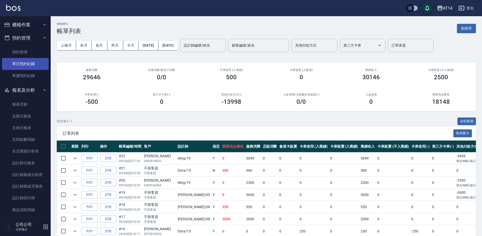
click at [30, 63] on link "單日預約紀錄" at bounding box center [25, 64] width 47 height 12
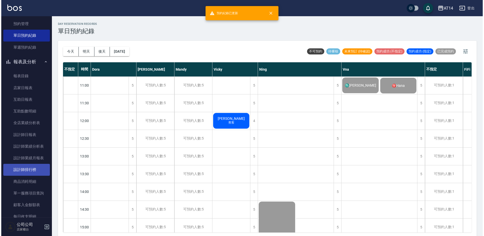
scroll to position [76, 0]
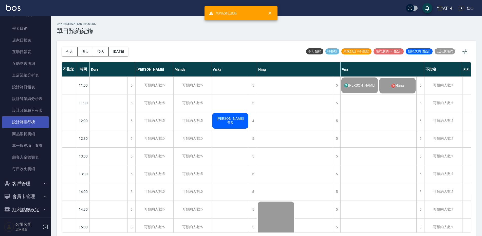
click at [36, 123] on link "設計師排行榜" at bounding box center [25, 122] width 47 height 12
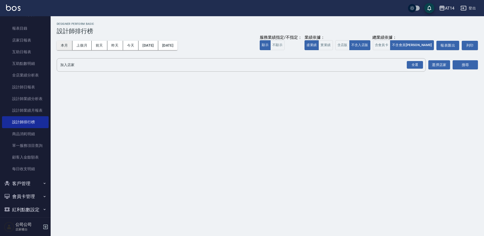
click at [61, 43] on button "本月" at bounding box center [65, 45] width 16 height 9
click at [414, 65] on div "全選" at bounding box center [415, 65] width 16 height 8
click at [467, 62] on button "搜尋" at bounding box center [465, 65] width 25 height 9
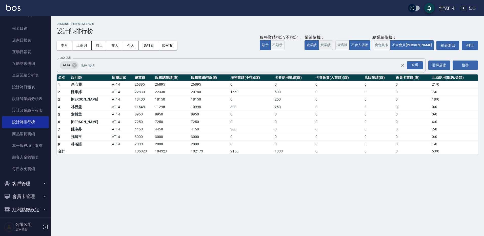
click at [333, 44] on button "實業績" at bounding box center [326, 45] width 14 height 10
click at [319, 44] on button "虛業績" at bounding box center [312, 45] width 14 height 10
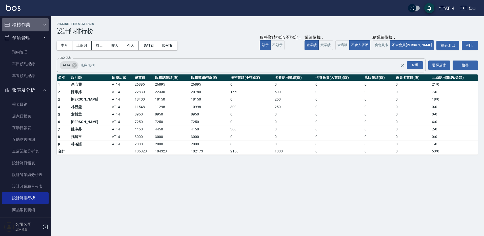
click at [28, 23] on button "櫃檯作業" at bounding box center [25, 24] width 47 height 13
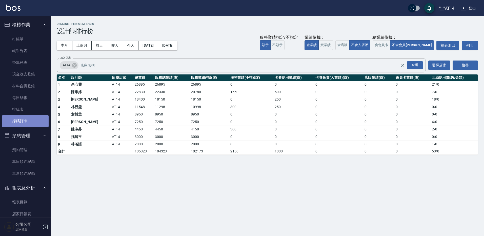
click at [33, 120] on link "掃碼打卡" at bounding box center [25, 121] width 47 height 12
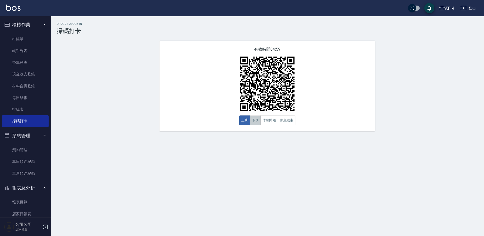
click at [253, 123] on button "下班" at bounding box center [255, 120] width 11 height 10
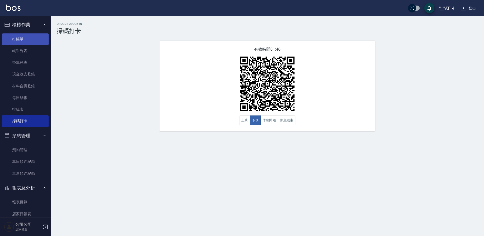
click at [43, 41] on link "打帳單" at bounding box center [25, 39] width 47 height 12
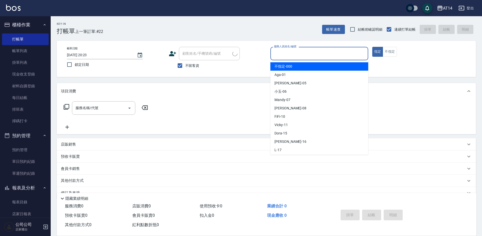
click at [298, 54] on input "服務人員姓名/編號" at bounding box center [318, 53] width 93 height 9
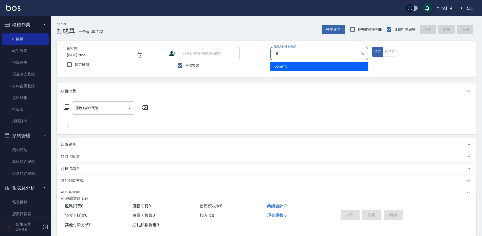
type input "Dora-15"
type button "true"
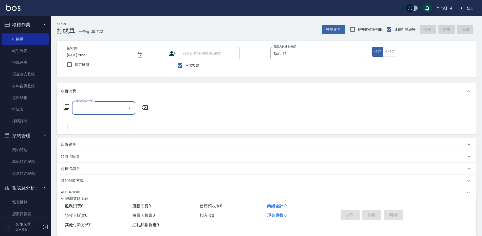
drag, startPoint x: 299, startPoint y: 57, endPoint x: 104, endPoint y: 9, distance: 200.9
click at [110, 12] on div "AT14 登出 櫃檯作業 打帳單 帳單列表 掛單列表 現金收支登錄 材料自購登錄 每日結帳 排班表 掃碼打卡 預約管理 預約管理 單日預約紀錄 單週預約紀錄 …" at bounding box center [241, 124] width 482 height 248
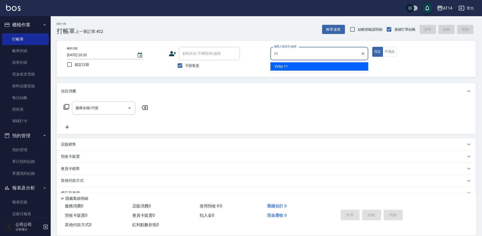
type input "Vicky-11"
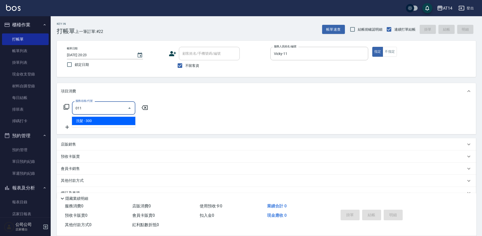
type input "洗髮(011)"
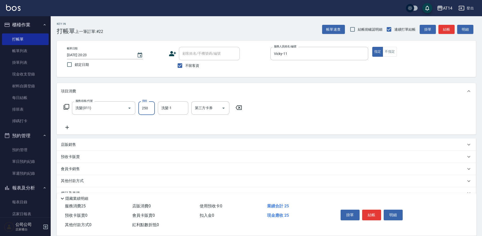
type input "250"
type input "蘇逸婕-66"
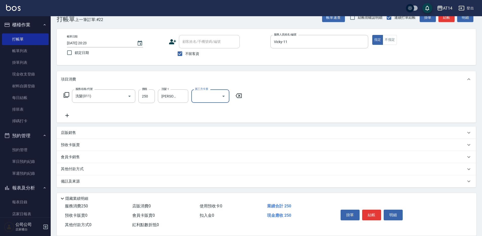
click at [133, 180] on div "備註及來源" at bounding box center [263, 181] width 405 height 5
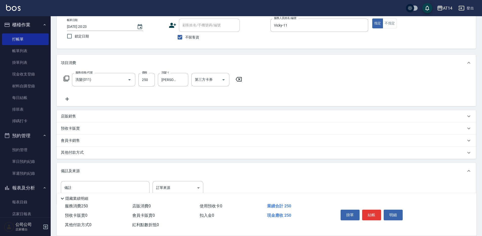
scroll to position [46, 0]
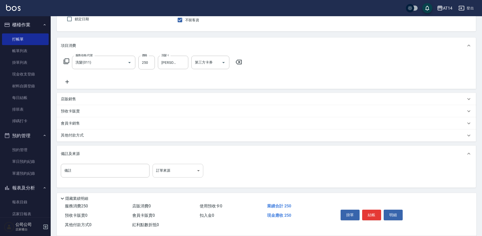
click at [166, 175] on body "AT14 登出 櫃檯作業 打帳單 帳單列表 掛單列表 現金收支登錄 材料自購登錄 每日結帳 排班表 掃碼打卡 預約管理 預約管理 單日預約紀錄 單週預約紀錄 …" at bounding box center [241, 95] width 482 height 282
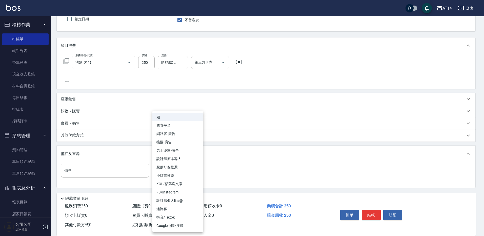
click at [190, 159] on li "設計師原本客人" at bounding box center [177, 159] width 51 height 8
type input "設計師原本客人"
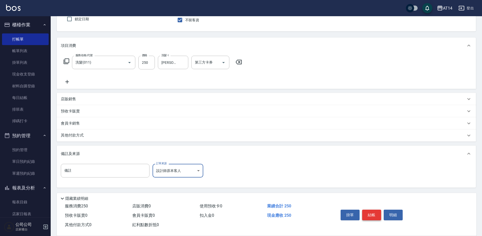
click at [368, 211] on button "結帳" at bounding box center [371, 215] width 19 height 11
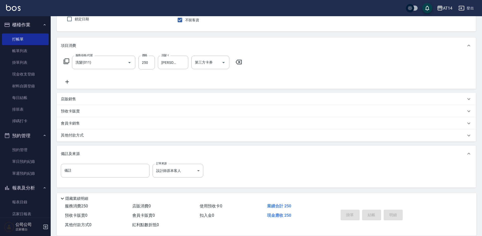
type input "2025/09/04 20:24"
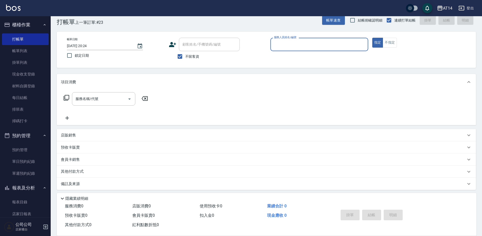
scroll to position [12, 0]
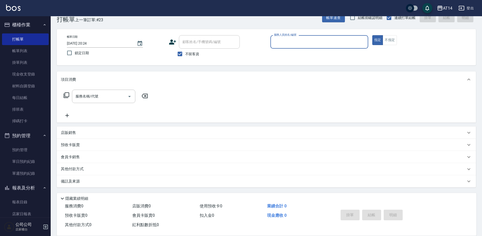
click at [468, 8] on button "登出" at bounding box center [465, 8] width 19 height 9
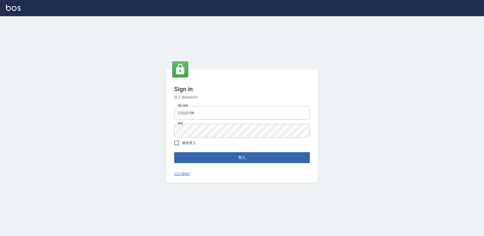
drag, startPoint x: 0, startPoint y: 0, endPoint x: 72, endPoint y: 86, distance: 112.0
click at [73, 96] on div "Sign in 登入 BeautyOS 電話號碼 27222158 電話號碼 密碼 密碼 保持登入 登入 忘記密碼?" at bounding box center [242, 126] width 484 height 220
type input "0926610480"
click at [174, 152] on button "登入" at bounding box center [242, 157] width 136 height 11
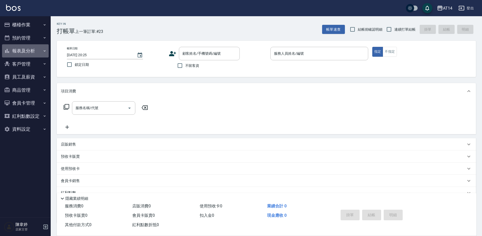
click at [34, 50] on button "報表及分析" at bounding box center [25, 50] width 47 height 13
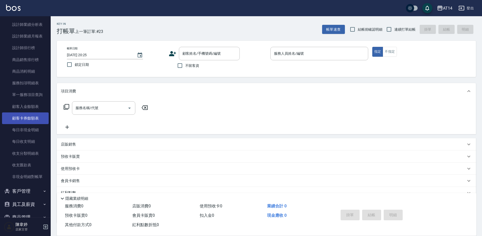
scroll to position [152, 0]
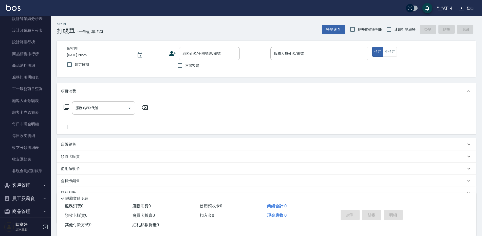
click at [30, 199] on button "員工及薪資" at bounding box center [25, 198] width 47 height 13
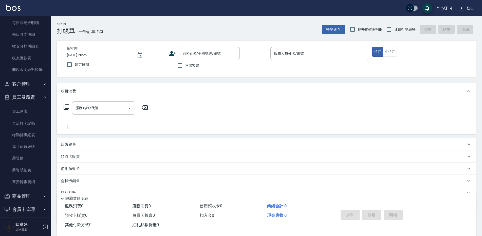
scroll to position [203, 0]
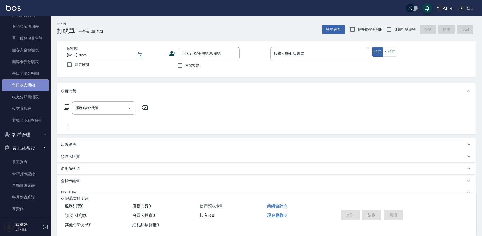
click at [32, 89] on link "每日收支明細" at bounding box center [25, 85] width 47 height 12
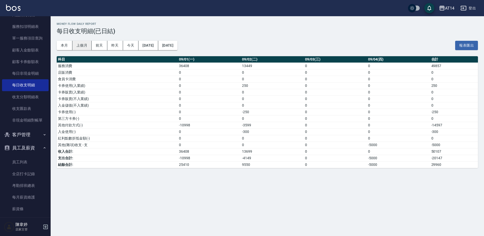
click at [84, 47] on button "上個月" at bounding box center [81, 45] width 19 height 9
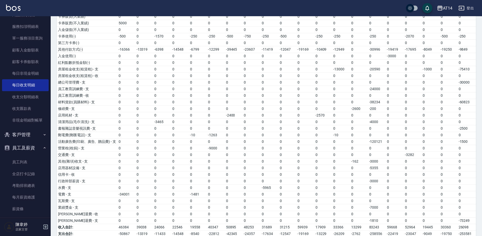
scroll to position [76, 0]
click at [32, 96] on link "收支分類明細表" at bounding box center [25, 97] width 47 height 12
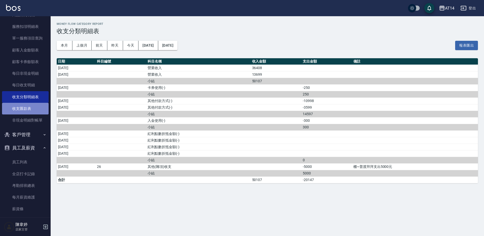
click at [35, 106] on link "收支匯款表" at bounding box center [25, 109] width 47 height 12
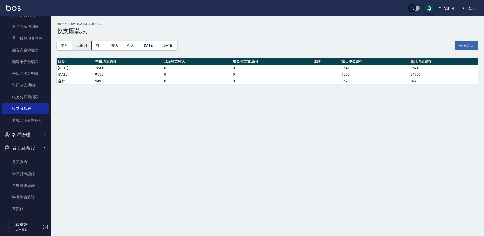
click at [83, 45] on button "上個月" at bounding box center [81, 45] width 19 height 9
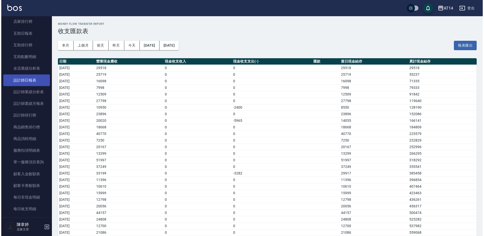
scroll to position [76, 0]
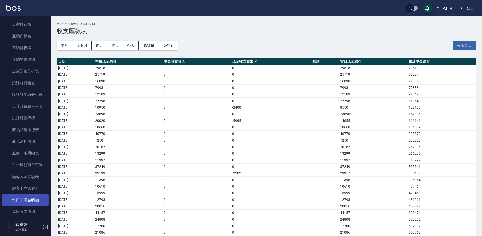
click at [35, 200] on link "每日非現金明細" at bounding box center [25, 200] width 47 height 12
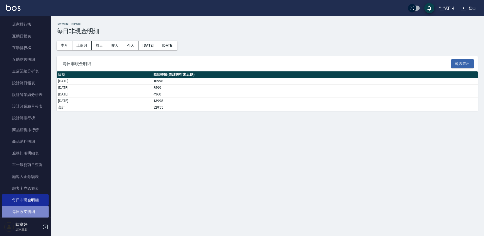
click at [36, 208] on link "每日收支明細" at bounding box center [25, 212] width 47 height 12
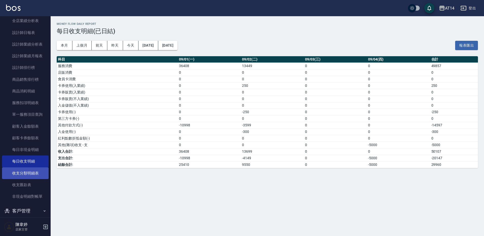
scroll to position [127, 0]
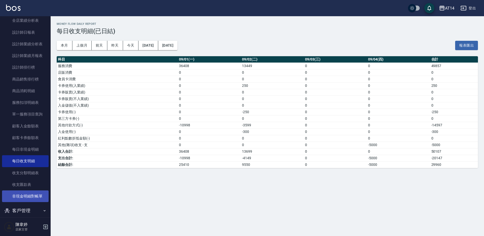
click at [37, 200] on link "非現金明細對帳單" at bounding box center [25, 196] width 47 height 12
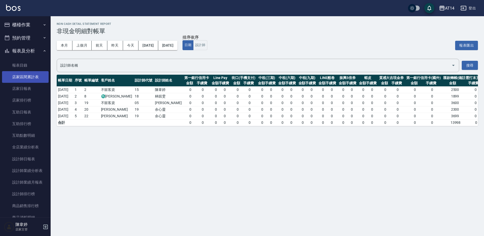
click at [35, 79] on link "店家區間累計表" at bounding box center [25, 77] width 47 height 12
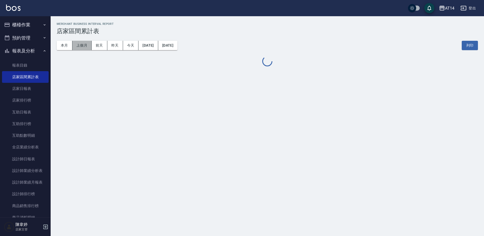
click at [82, 47] on button "上個月" at bounding box center [81, 45] width 19 height 9
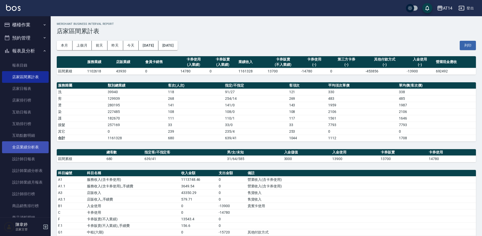
click at [36, 145] on link "全店業績分析表" at bounding box center [25, 147] width 47 height 12
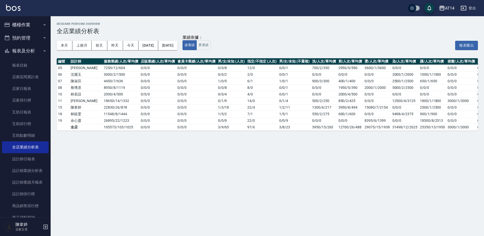
click at [33, 26] on button "櫃檯作業" at bounding box center [25, 24] width 47 height 13
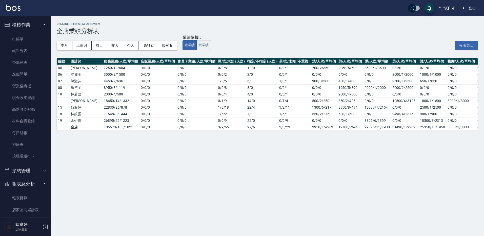
click at [34, 27] on button "櫃檯作業" at bounding box center [25, 24] width 47 height 13
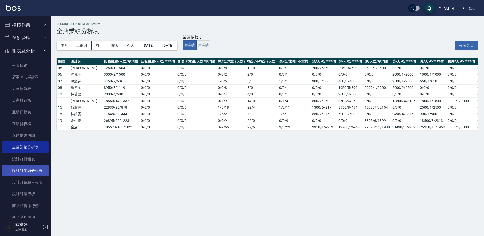
click at [37, 169] on link "設計師業績分析表" at bounding box center [25, 171] width 47 height 12
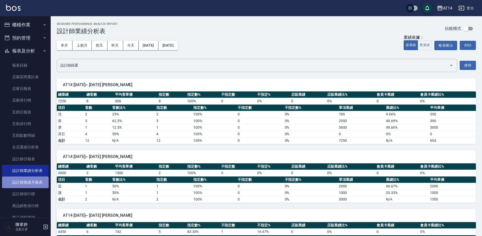
click at [37, 182] on link "設計師業績月報表" at bounding box center [25, 182] width 47 height 12
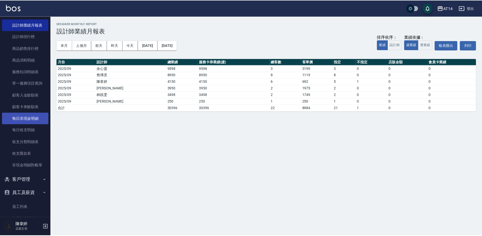
scroll to position [157, 0]
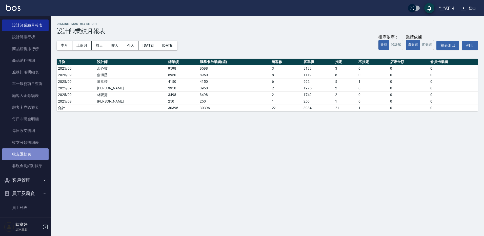
click at [33, 154] on link "收支匯款表" at bounding box center [25, 154] width 47 height 12
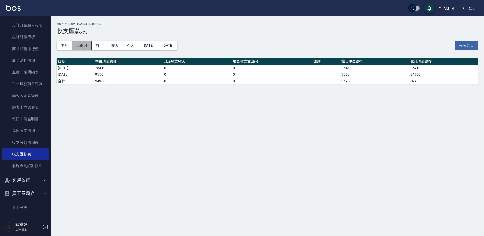
click at [89, 45] on button "上個月" at bounding box center [81, 45] width 19 height 9
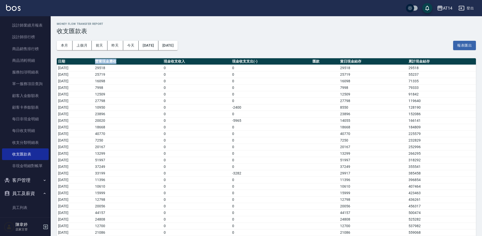
drag, startPoint x: 113, startPoint y: 62, endPoint x: 140, endPoint y: 63, distance: 26.6
click at [140, 63] on tr "日期 營業現金應收 現金收支收入 現金收支支出(-) 匯款 當日現金結存 累計現金結存" at bounding box center [266, 61] width 419 height 7
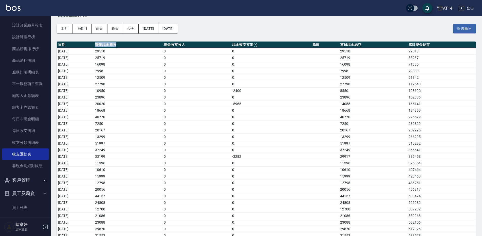
scroll to position [46, 0]
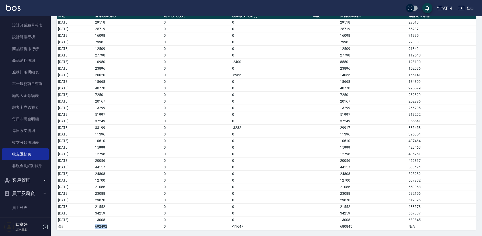
drag, startPoint x: 116, startPoint y: 225, endPoint x: 132, endPoint y: 226, distance: 15.5
click at [132, 226] on tr "合計 692492 0 -11647 680845 N/A" at bounding box center [266, 226] width 419 height 7
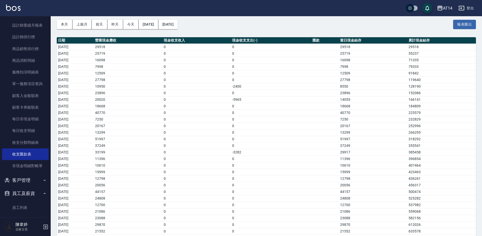
scroll to position [0, 0]
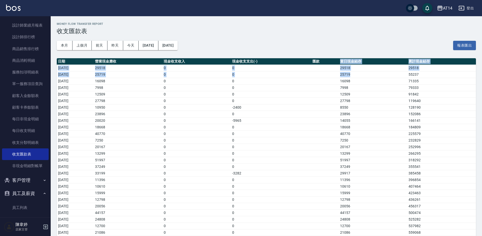
drag, startPoint x: 344, startPoint y: 59, endPoint x: 399, endPoint y: 71, distance: 56.2
click at [399, 71] on table "日期 營業現金應收 現金收支收入 現金收支支出(-) 匯款 當日現金結存 累計現金結存 2025/08/01 29518 0 0 29518 29518 20…" at bounding box center [266, 166] width 419 height 217
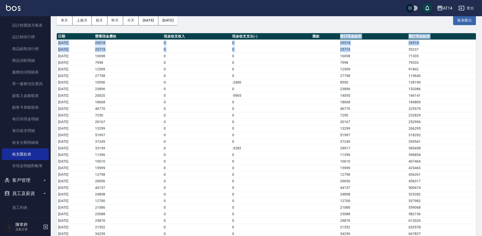
scroll to position [46, 0]
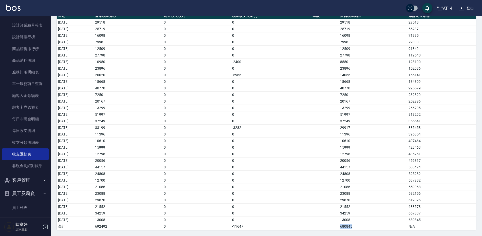
drag, startPoint x: 346, startPoint y: 224, endPoint x: 336, endPoint y: 223, distance: 10.6
click at [336, 223] on tr "合計 692492 0 -11647 680845 N/A" at bounding box center [266, 226] width 419 height 7
drag, startPoint x: 258, startPoint y: 227, endPoint x: 270, endPoint y: 228, distance: 12.5
click at [270, 228] on tr "合計 692492 0 -11647 680845 N/A" at bounding box center [266, 226] width 419 height 7
drag, startPoint x: 270, startPoint y: 228, endPoint x: 334, endPoint y: 228, distance: 64.1
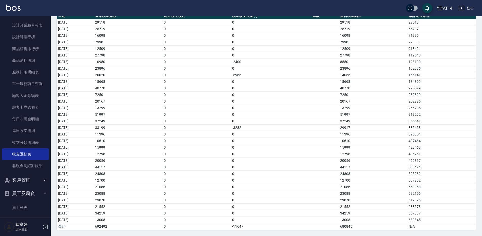
click at [334, 228] on td "a dense table" at bounding box center [325, 226] width 28 height 7
drag, startPoint x: 349, startPoint y: 228, endPoint x: 345, endPoint y: 228, distance: 3.3
click at [345, 228] on tr "合計 692492 0 -11647 680845 N/A" at bounding box center [266, 226] width 419 height 7
drag, startPoint x: 345, startPoint y: 228, endPoint x: 339, endPoint y: 227, distance: 6.7
click at [339, 227] on td "a dense table" at bounding box center [325, 226] width 28 height 7
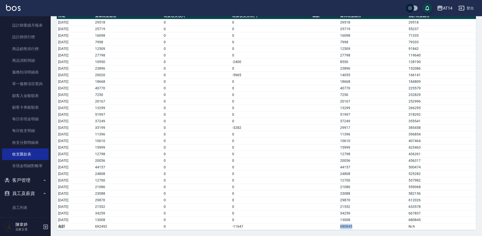
drag, startPoint x: 344, startPoint y: 226, endPoint x: 361, endPoint y: 226, distance: 17.2
click at [361, 226] on tr "合計 692492 0 -11647 680845 N/A" at bounding box center [266, 226] width 419 height 7
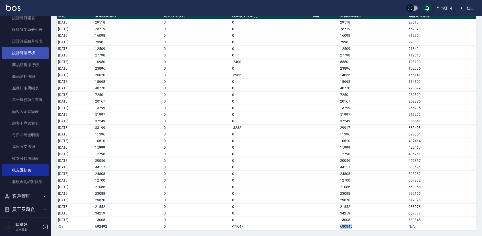
scroll to position [106, 0]
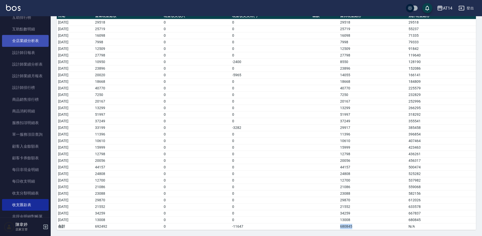
click at [32, 42] on link "全店業績分析表" at bounding box center [25, 41] width 47 height 12
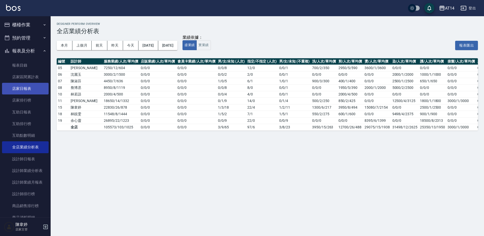
click at [27, 88] on link "店家日報表" at bounding box center [25, 89] width 47 height 12
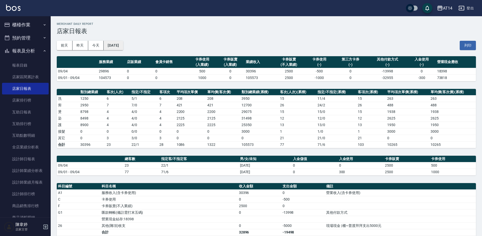
click at [122, 45] on button "[DATE]" at bounding box center [113, 45] width 19 height 9
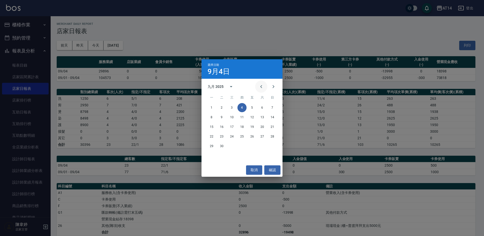
click at [260, 88] on icon "Previous month" at bounding box center [261, 87] width 6 height 6
click at [270, 147] on button "31" at bounding box center [272, 146] width 9 height 9
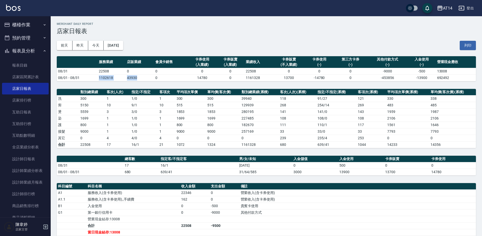
drag, startPoint x: 99, startPoint y: 76, endPoint x: 155, endPoint y: 80, distance: 56.4
click at [155, 80] on tr "08/01 - 08/31 1102618 43930 0 14780 0 1161328 13700 -14780 0 -453856 -13900 692…" at bounding box center [266, 77] width 419 height 7
click at [323, 138] on td "235 / 4" at bounding box center [336, 138] width 40 height 7
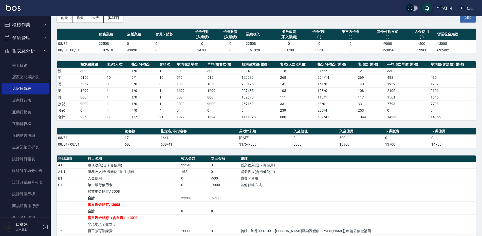
scroll to position [7, 0]
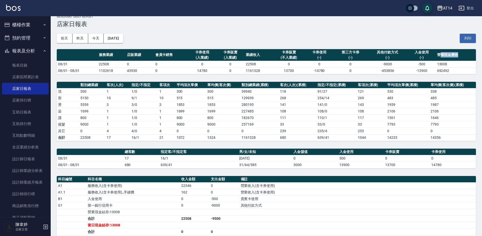
drag, startPoint x: 440, startPoint y: 53, endPoint x: 457, endPoint y: 56, distance: 17.9
click at [457, 56] on th "營業現金應收" at bounding box center [456, 55] width 40 height 12
drag, startPoint x: 378, startPoint y: 71, endPoint x: 395, endPoint y: 72, distance: 17.5
click at [395, 72] on td "-453856" at bounding box center [387, 70] width 40 height 7
drag, startPoint x: 395, startPoint y: 72, endPoint x: 424, endPoint y: 78, distance: 29.9
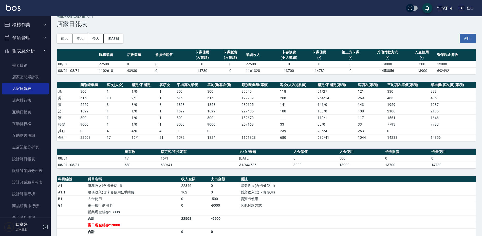
click at [424, 78] on div "AT14 2025-08-31 店家日報表 列印時間： 2025-09-04-20:28 Merchant Daily Report 店家日報表 前天 昨天 …" at bounding box center [266, 211] width 431 height 404
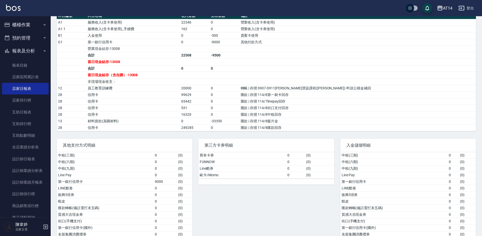
scroll to position [134, 0]
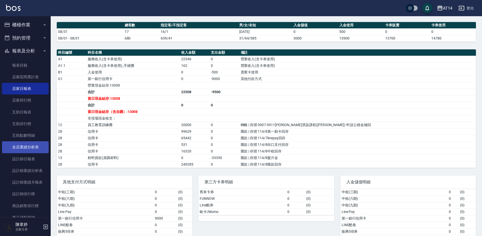
click at [37, 149] on link "全店業績分析表" at bounding box center [25, 147] width 47 height 12
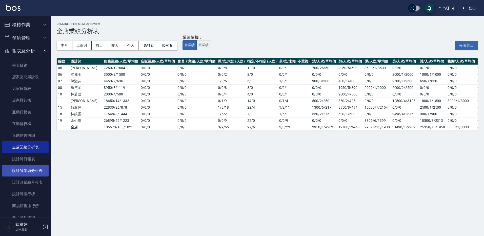
click at [33, 172] on link "設計師業績分析表" at bounding box center [25, 171] width 47 height 12
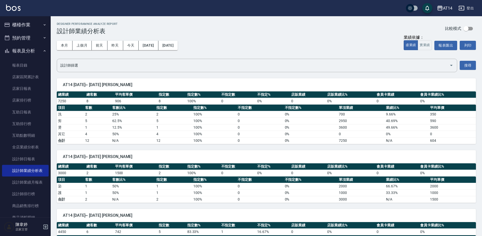
click at [27, 23] on button "櫃檯作業" at bounding box center [25, 24] width 47 height 13
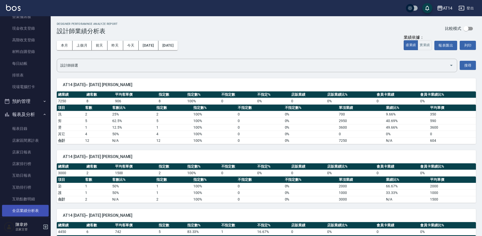
scroll to position [127, 0]
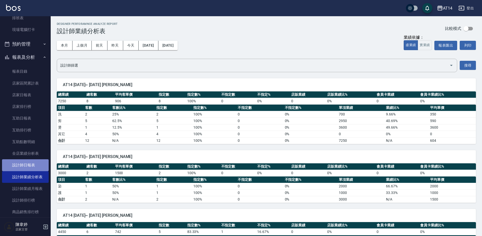
click at [32, 166] on link "設計師日報表" at bounding box center [25, 165] width 47 height 12
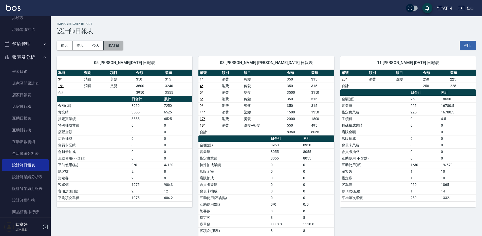
click at [112, 45] on button "[DATE]" at bounding box center [113, 45] width 19 height 9
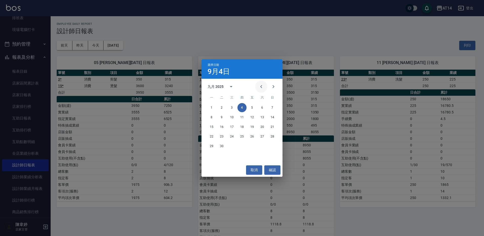
click at [261, 85] on icon "Previous month" at bounding box center [261, 87] width 6 height 6
click at [274, 148] on button "31" at bounding box center [272, 146] width 9 height 9
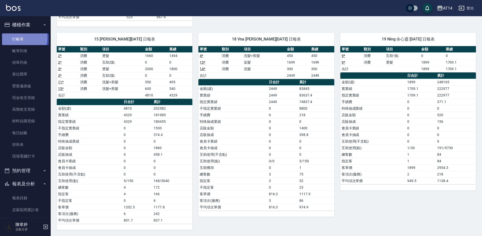
click at [13, 37] on link "打帳單" at bounding box center [25, 39] width 47 height 12
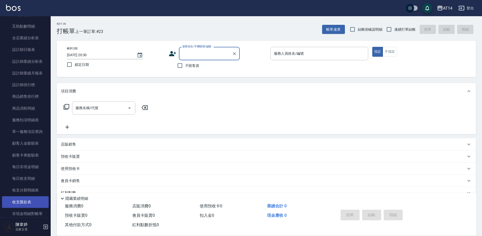
scroll to position [253, 0]
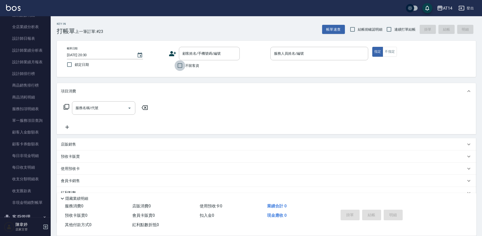
click at [184, 66] on input "不留客資" at bounding box center [179, 65] width 11 height 11
checkbox input "true"
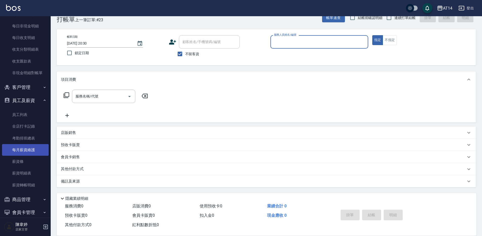
scroll to position [405, 0]
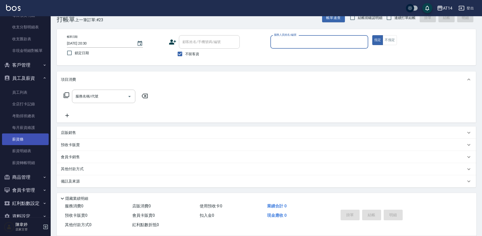
click at [27, 142] on link "薪資條" at bounding box center [25, 139] width 47 height 12
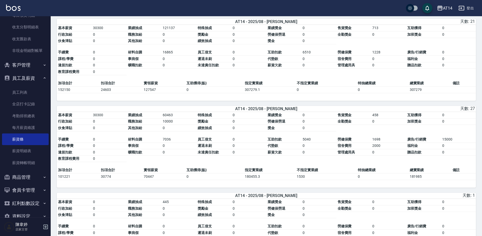
scroll to position [481, 0]
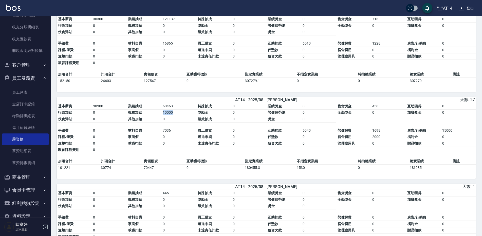
drag, startPoint x: 163, startPoint y: 116, endPoint x: 176, endPoint y: 118, distance: 13.8
click at [176, 116] on td "10000" at bounding box center [178, 112] width 35 height 7
drag, startPoint x: 159, startPoint y: 116, endPoint x: 179, endPoint y: 115, distance: 20.0
click at [179, 115] on tbody "基本薪資 30300 業績抽成 60463 特殊抽成 0 業績獎金 0 售貨獎金 458 互助獲得 0 行政加給 0 職務加給 10000 獎勵金 0 勞健保…" at bounding box center [266, 112] width 419 height 19
drag, startPoint x: 440, startPoint y: 135, endPoint x: 455, endPoint y: 134, distance: 15.0
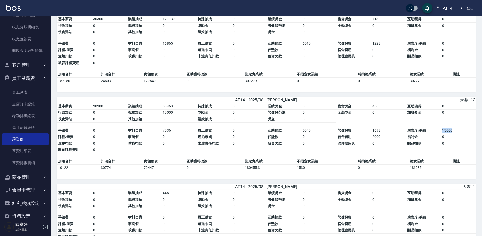
click at [455, 134] on tbody "手續費 0 材料自購 7036 員工借支 0 互助扣款 5040 勞健保費 1698 廣告/行銷費 15000 課程/學費 0 事病假 0 遲退未刷 0 代墊…" at bounding box center [266, 140] width 419 height 26
drag, startPoint x: 153, startPoint y: 134, endPoint x: 173, endPoint y: 138, distance: 19.8
click at [173, 138] on tbody "手續費 0 材料自購 7036 員工借支 0 互助扣款 5040 勞健保費 1698 廣告/行銷費 15000 課程/學費 0 事病假 0 遲退未刷 0 代墊…" at bounding box center [266, 140] width 419 height 26
click at [143, 134] on td "材料自購" at bounding box center [144, 130] width 35 height 7
drag, startPoint x: 240, startPoint y: 174, endPoint x: 260, endPoint y: 175, distance: 20.3
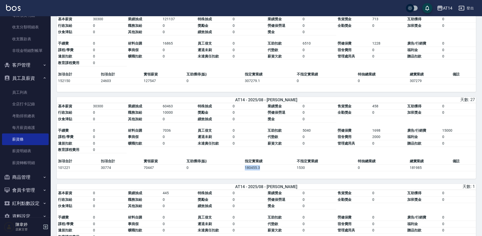
click at [260, 171] on tr "101221 30774 70447 0 180455.3 1530 0 181985" at bounding box center [266, 168] width 419 height 7
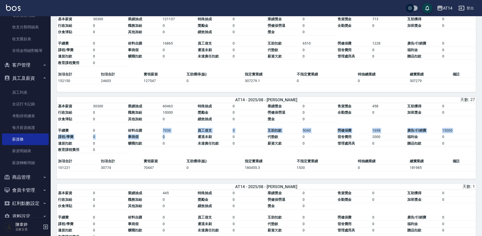
drag, startPoint x: 141, startPoint y: 134, endPoint x: 173, endPoint y: 139, distance: 31.7
click at [173, 139] on tbody "手續費 0 材料自購 7036 員工借支 0 互助扣款 5040 勞健保費 1698 廣告/行銷費 15000 課程/學費 0 事病假 0 遲退未刷 0 代墊…" at bounding box center [266, 140] width 419 height 26
click at [277, 139] on span "代墊款" at bounding box center [272, 137] width 11 height 4
drag, startPoint x: 302, startPoint y: 135, endPoint x: 315, endPoint y: 137, distance: 13.0
click at [315, 134] on td "5040" at bounding box center [318, 130] width 35 height 7
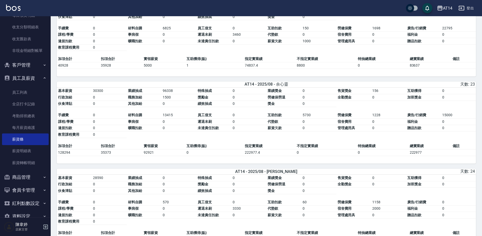
scroll to position [760, 0]
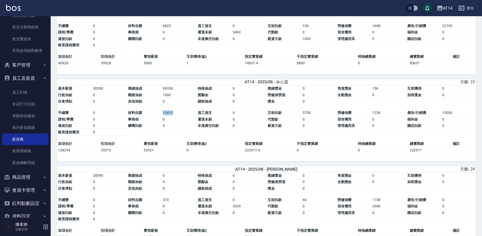
drag, startPoint x: 163, startPoint y: 120, endPoint x: 172, endPoint y: 120, distance: 8.6
click at [172, 116] on td "13415" at bounding box center [178, 113] width 35 height 7
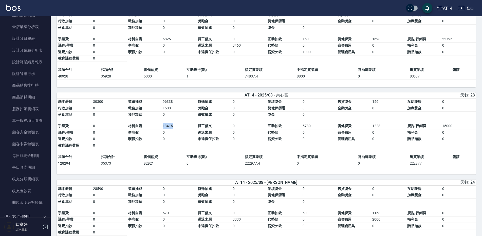
scroll to position [734, 0]
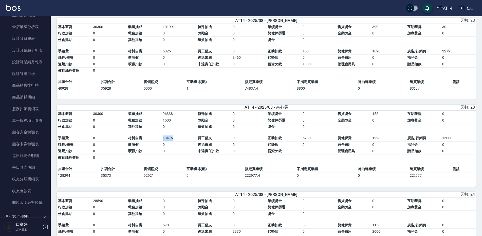
click at [464, 6] on icon "button" at bounding box center [461, 8] width 6 height 6
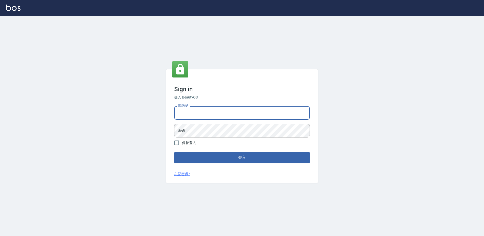
type input "27222158"
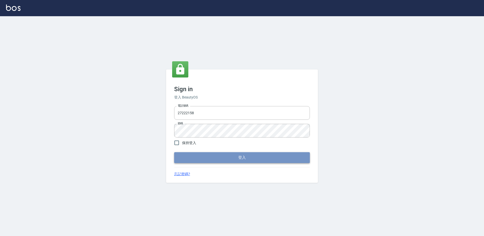
click at [214, 159] on button "登入" at bounding box center [242, 157] width 136 height 11
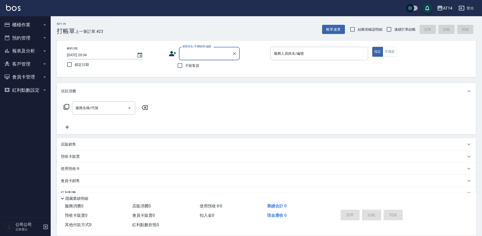
click at [402, 28] on span "連續打單結帳" at bounding box center [404, 29] width 21 height 5
click at [394, 28] on input "連續打單結帳" at bounding box center [388, 29] width 11 height 11
checkbox input "true"
click at [195, 67] on span "不留客資" at bounding box center [192, 65] width 14 height 5
click at [185, 67] on input "不留客資" at bounding box center [179, 65] width 11 height 11
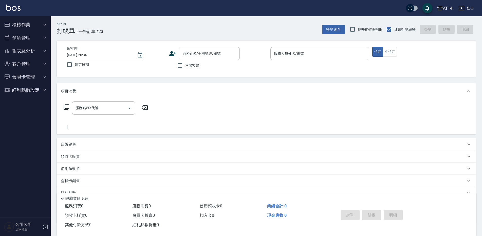
checkbox input "true"
click at [326, 58] on div "服務人員姓名/編號" at bounding box center [319, 53] width 98 height 13
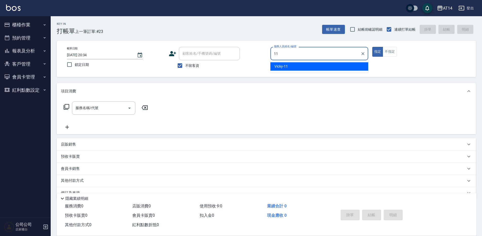
type input "Vicky-11"
type button "true"
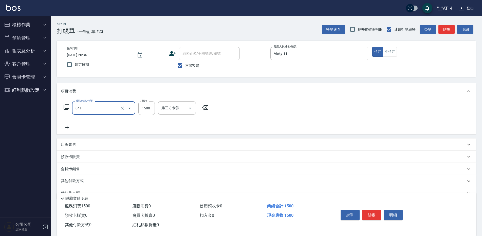
type input "染髮(041)"
type input "2600"
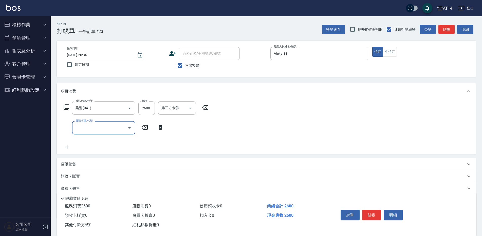
click at [95, 133] on div "服務名稱/代號" at bounding box center [103, 127] width 63 height 13
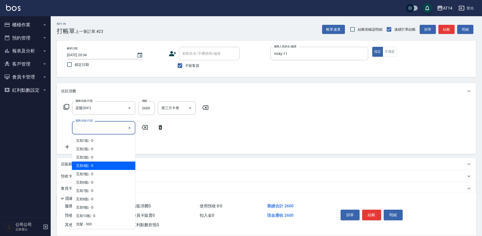
click at [88, 165] on span "互助4點 - 0" at bounding box center [103, 166] width 63 height 8
type input "互助4點(004)"
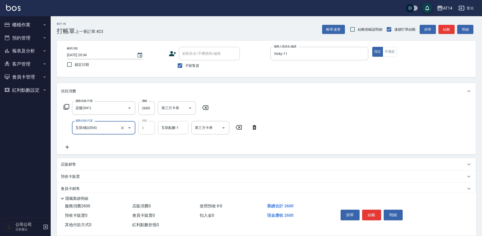
click at [162, 130] on div "互助點數-1 互助點數-1" at bounding box center [173, 127] width 30 height 13
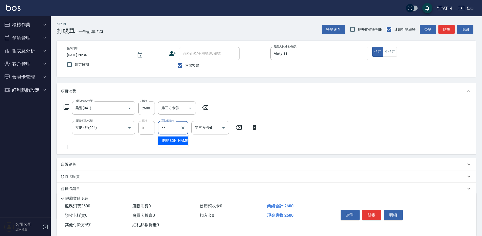
type input "[PERSON_NAME]-66"
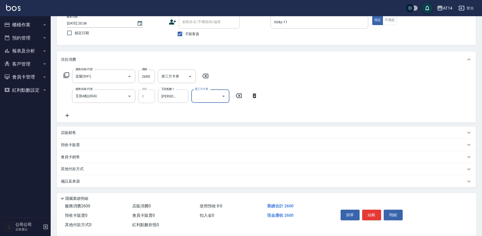
drag, startPoint x: 136, startPoint y: 170, endPoint x: 139, endPoint y: 181, distance: 11.0
click at [136, 171] on div "其他付款方式" at bounding box center [263, 169] width 405 height 6
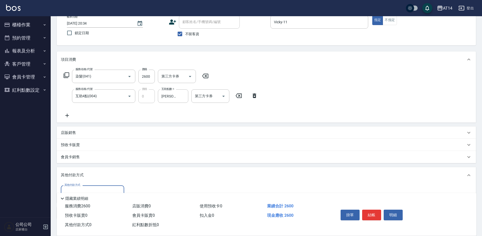
scroll to position [0, 0]
click at [123, 173] on div "其他付款方式" at bounding box center [263, 175] width 405 height 6
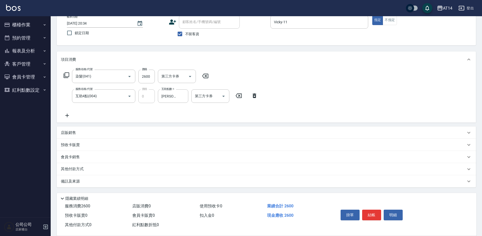
click at [132, 182] on div "備註及來源" at bounding box center [263, 181] width 405 height 5
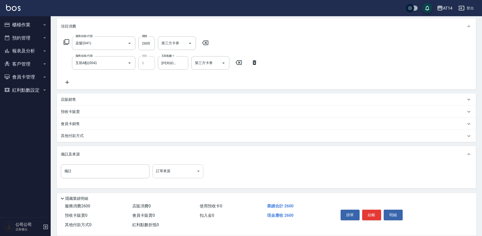
scroll to position [66, 0]
click at [159, 173] on body "AT14 登出 櫃檯作業 打帳單 帳單列表 掛單列表 現金收支登錄 材料自購登錄 每日結帳 排班表 掃碼打卡 預約管理 預約管理 單日預約紀錄 單週預約紀錄 …" at bounding box center [241, 85] width 482 height 302
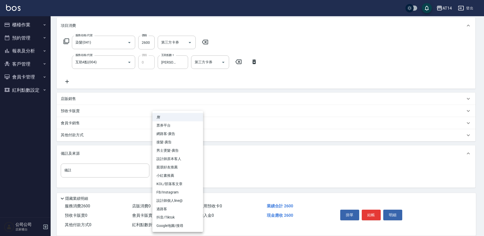
click at [185, 157] on li "設計師原本客人" at bounding box center [177, 159] width 51 height 8
type input "設計師原本客人"
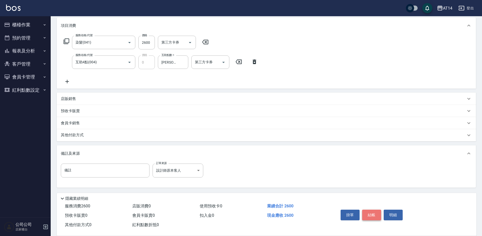
click at [370, 210] on button "結帳" at bounding box center [371, 215] width 19 height 11
type input "[DATE] 20:35"
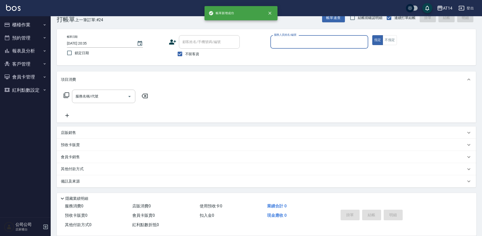
scroll to position [0, 0]
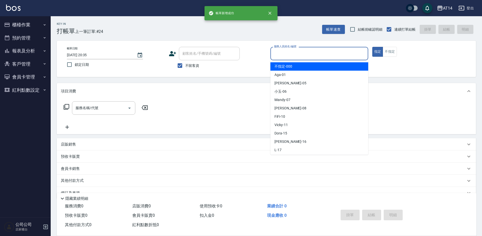
click at [276, 53] on input "服務人員姓名/編號" at bounding box center [318, 53] width 93 height 9
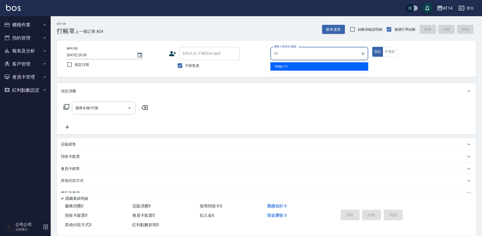
type input "Vicky-11"
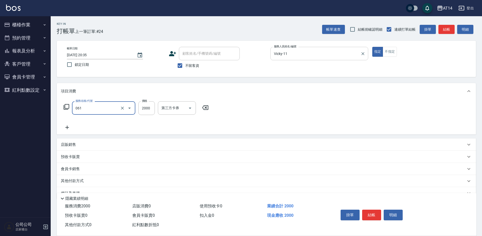
type input "接髮(061)"
type input "8600"
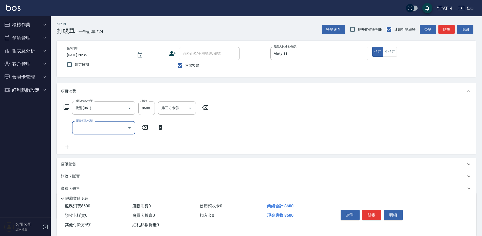
click at [100, 128] on input "服務名稱/代號" at bounding box center [99, 127] width 51 height 9
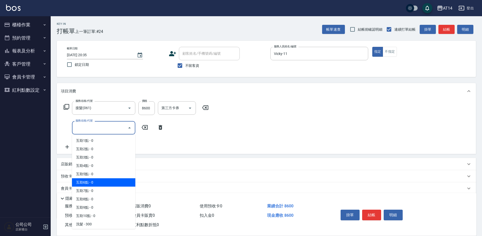
click at [100, 180] on span "互助6點 - 0" at bounding box center [103, 182] width 63 height 8
type input "互助6點(006)"
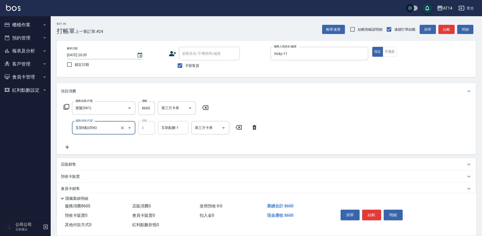
click at [177, 133] on div "互助點數-1" at bounding box center [173, 127] width 30 height 13
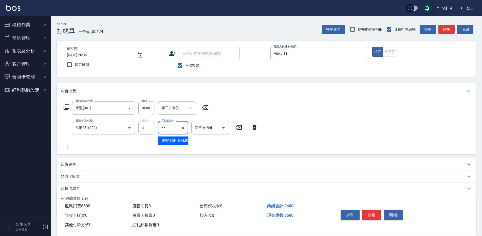
type input "[PERSON_NAME]-66"
click at [71, 149] on icon at bounding box center [67, 147] width 13 height 6
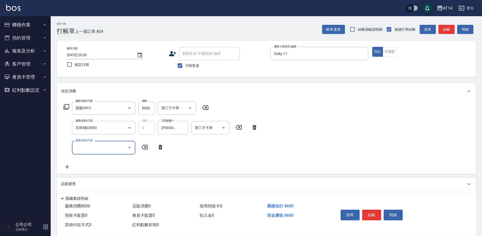
click at [98, 152] on div "服務名稱/代號" at bounding box center [103, 147] width 63 height 13
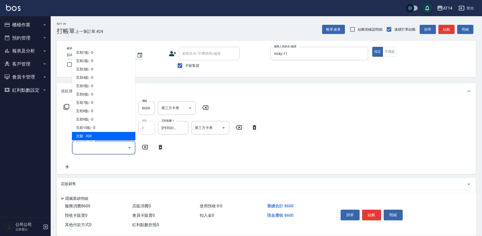
click at [210, 158] on div "服務名稱/代號 接髮(061) 服務名稱/代號 價格 8600 價格 第三方卡券 第三方卡券 服務名稱/代號 互助6點(006) 服務名稱/代號 價格 0 價…" at bounding box center [161, 135] width 200 height 68
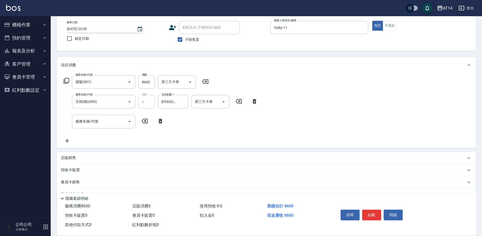
scroll to position [51, 0]
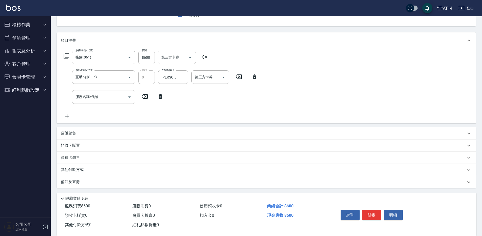
click at [76, 187] on div "備註及來源" at bounding box center [266, 182] width 419 height 12
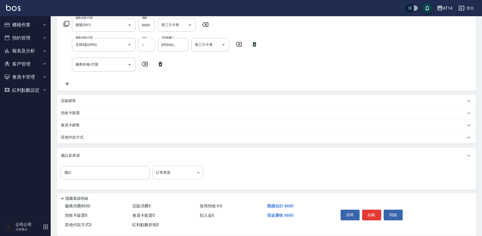
scroll to position [85, 0]
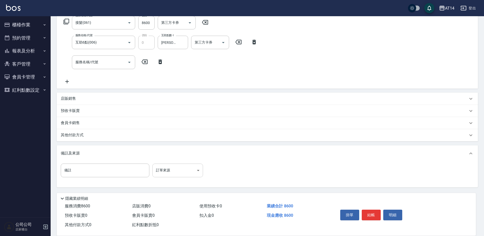
click at [176, 172] on body "AT14 登出 櫃檯作業 打帳單 帳單列表 掛單列表 現金收支登錄 材料自購登錄 每日結帳 排班表 掃碼打卡 預約管理 預約管理 單日預約紀錄 單週預約紀錄 …" at bounding box center [242, 75] width 484 height 321
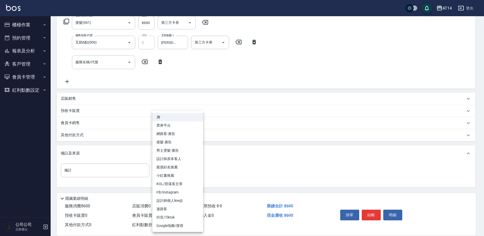
click at [199, 162] on li "設計師原本客人" at bounding box center [177, 159] width 51 height 8
type input "設計師原本客人"
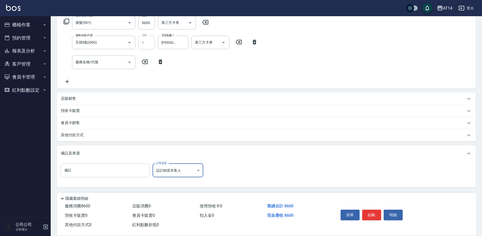
click at [82, 169] on input "備註" at bounding box center [105, 171] width 89 height 14
type input "c"
type input "後82970"
click at [87, 133] on div "其他付款方式" at bounding box center [263, 135] width 405 height 6
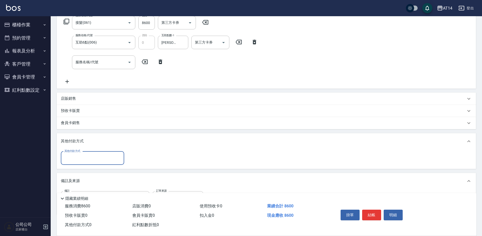
scroll to position [0, 0]
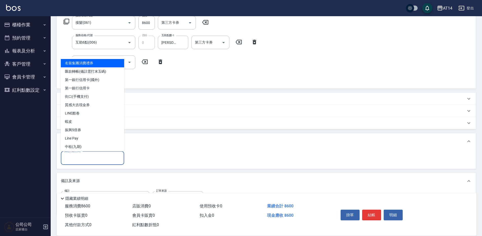
click at [87, 155] on input "其他付款方式" at bounding box center [92, 158] width 59 height 9
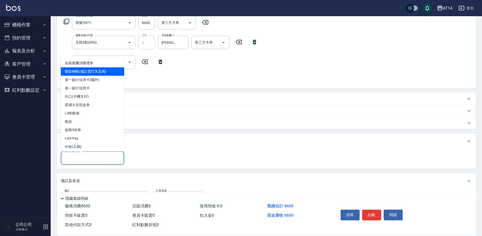
click at [105, 72] on span "匯款轉帳(備註需打末五碼)" at bounding box center [92, 71] width 63 height 8
type input "匯款轉帳(備註需打末五碼)"
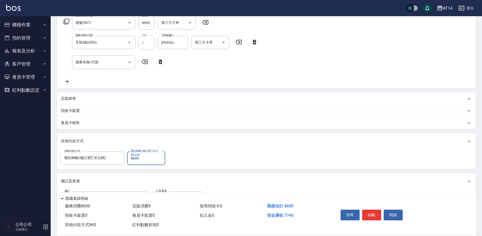
type input "8600"
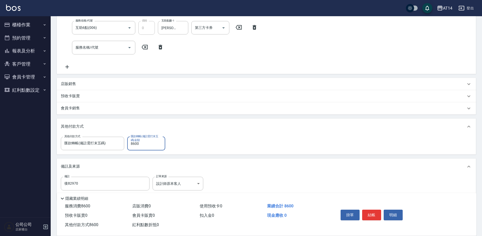
scroll to position [113, 0]
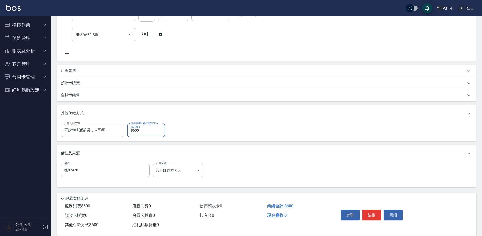
click at [371, 217] on button "結帳" at bounding box center [371, 215] width 19 height 11
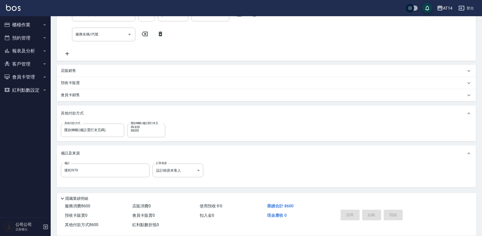
type input "[DATE] 20:37"
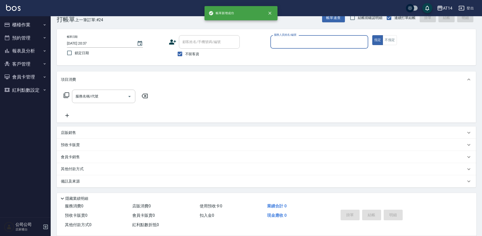
scroll to position [0, 0]
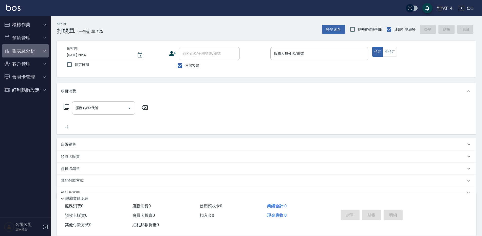
click at [19, 53] on button "報表及分析" at bounding box center [25, 50] width 47 height 13
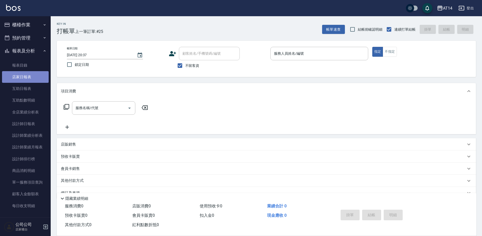
click at [29, 82] on link "店家日報表" at bounding box center [25, 77] width 47 height 12
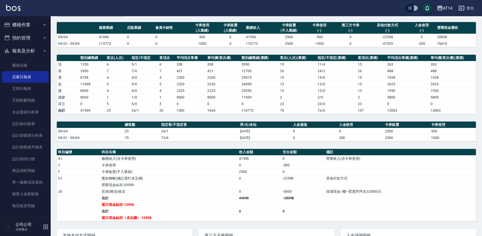
scroll to position [25, 0]
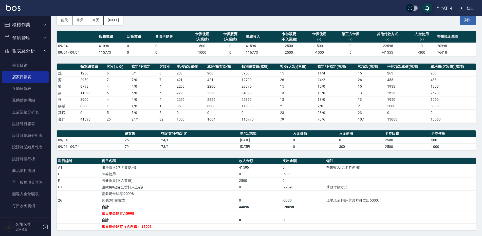
click at [35, 21] on button "櫃檯作業" at bounding box center [25, 24] width 47 height 13
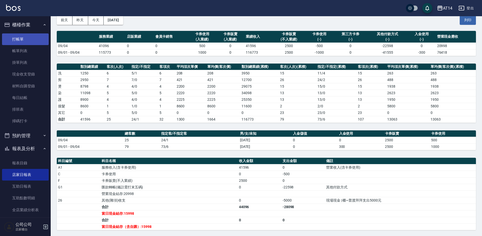
click at [37, 42] on link "打帳單" at bounding box center [25, 39] width 47 height 12
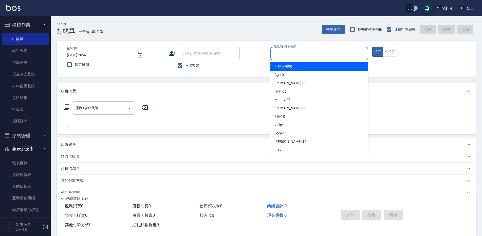
click at [316, 51] on input "服務人員姓名/編號" at bounding box center [318, 53] width 93 height 9
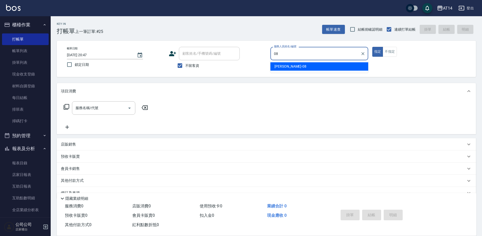
type input "08"
type button "true"
type input "[PERSON_NAME]-08"
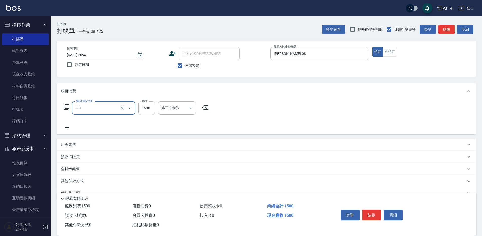
type input "燙髮(031)"
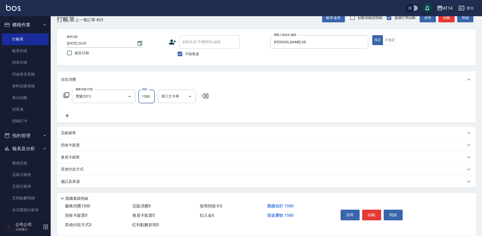
scroll to position [12, 0]
click at [103, 174] on div "其他付款方式" at bounding box center [266, 169] width 419 height 12
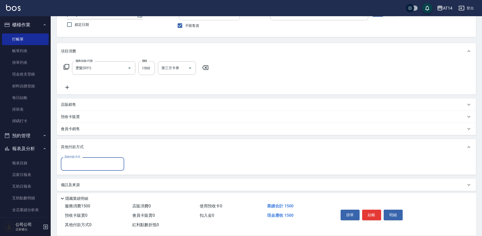
scroll to position [43, 0]
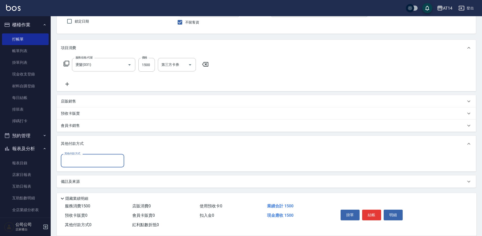
click at [112, 166] on div "其他付款方式" at bounding box center [92, 160] width 63 height 13
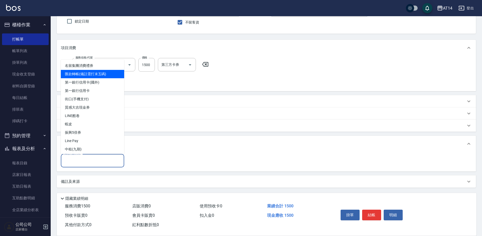
click at [99, 76] on span "匯款轉帳(備註需打末五碼)" at bounding box center [92, 74] width 63 height 8
type input "匯款轉帳(備註需打末五碼)"
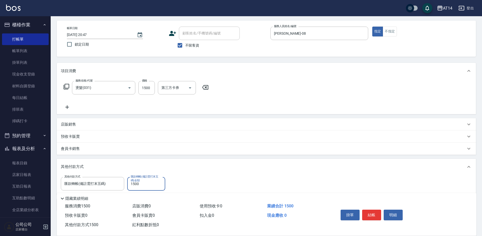
scroll to position [44, 0]
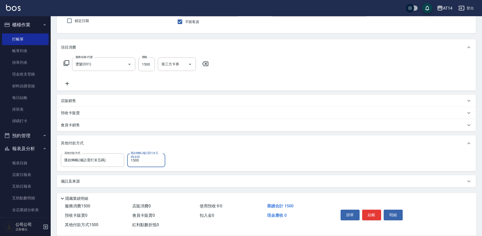
type input "1500"
click at [119, 182] on div "備註及來源" at bounding box center [263, 181] width 405 height 5
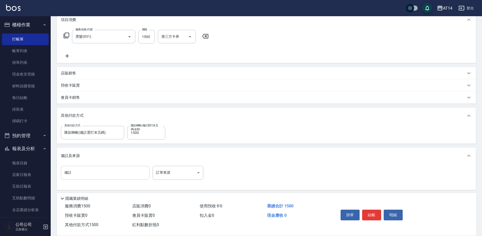
scroll to position [74, 0]
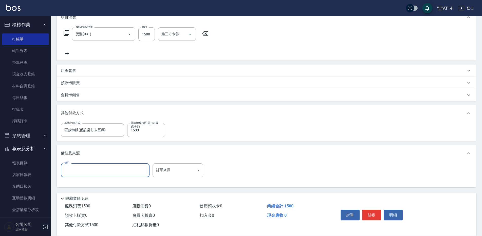
paste input "70476"
type input "70476"
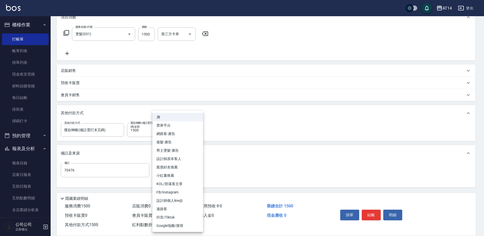
click at [180, 173] on body "AT14 登出 櫃檯作業 打帳單 帳單列表 掛單列表 現金收支登錄 材料自購登錄 每日結帳 排班表 掃碼打卡 預約管理 預約管理 單日預約紀錄 單週預約紀錄 …" at bounding box center [242, 81] width 484 height 310
click at [345, 166] on div at bounding box center [242, 118] width 484 height 236
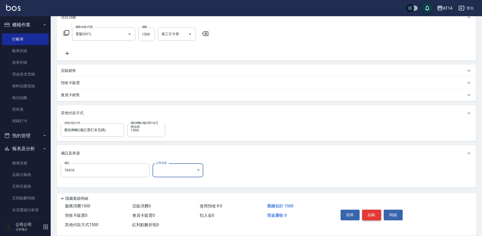
click at [377, 215] on button "結帳" at bounding box center [371, 215] width 19 height 11
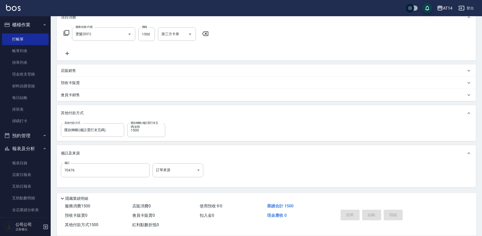
type input "[DATE] 20:48"
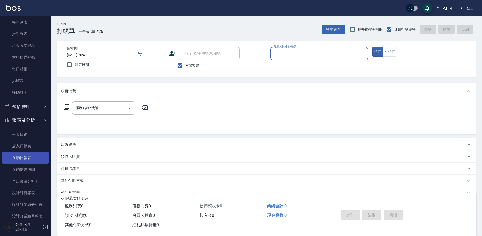
scroll to position [51, 0]
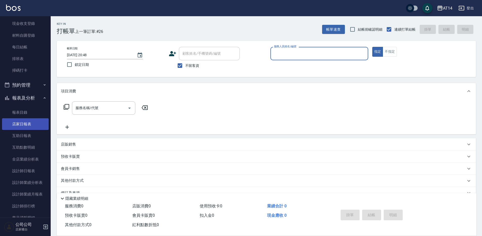
click at [23, 122] on link "店家日報表" at bounding box center [25, 124] width 47 height 12
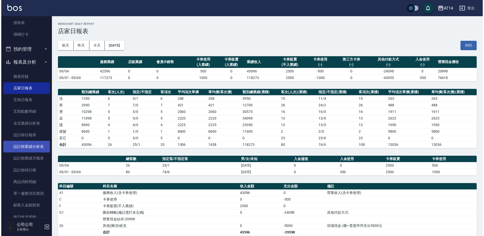
scroll to position [139, 0]
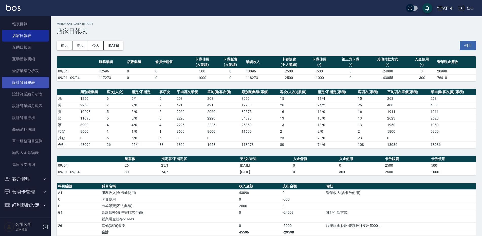
click at [29, 82] on link "設計師日報表" at bounding box center [25, 83] width 47 height 12
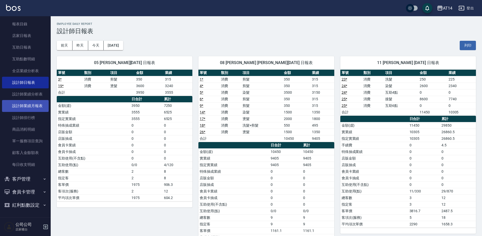
click at [37, 102] on link "設計師業績月報表" at bounding box center [25, 106] width 47 height 12
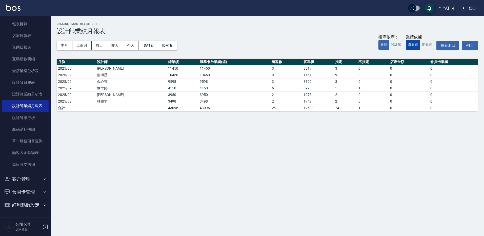
click at [400, 48] on button "設計師" at bounding box center [396, 45] width 14 height 10
click at [433, 44] on button "實業績" at bounding box center [427, 45] width 14 height 10
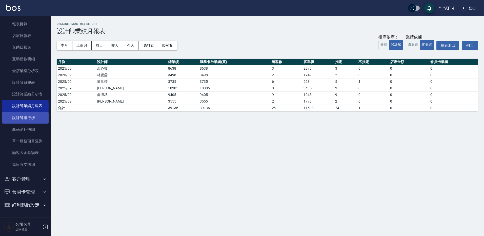
click at [39, 118] on link "設計師排行榜" at bounding box center [25, 118] width 47 height 12
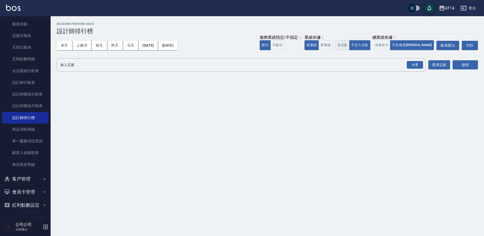
click at [350, 48] on button "含店販" at bounding box center [343, 45] width 14 height 10
click at [333, 48] on button "實業績" at bounding box center [326, 45] width 14 height 10
click at [391, 41] on button "含會員卡" at bounding box center [382, 45] width 18 height 10
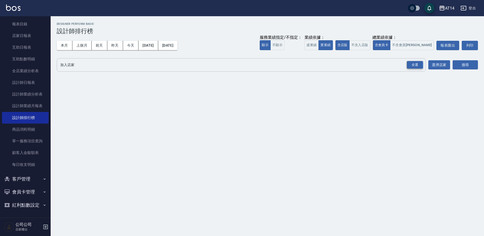
click at [419, 65] on div "全選" at bounding box center [415, 65] width 16 height 8
click at [461, 63] on button "搜尋" at bounding box center [465, 65] width 25 height 9
